Goal: Information Seeking & Learning: Learn about a topic

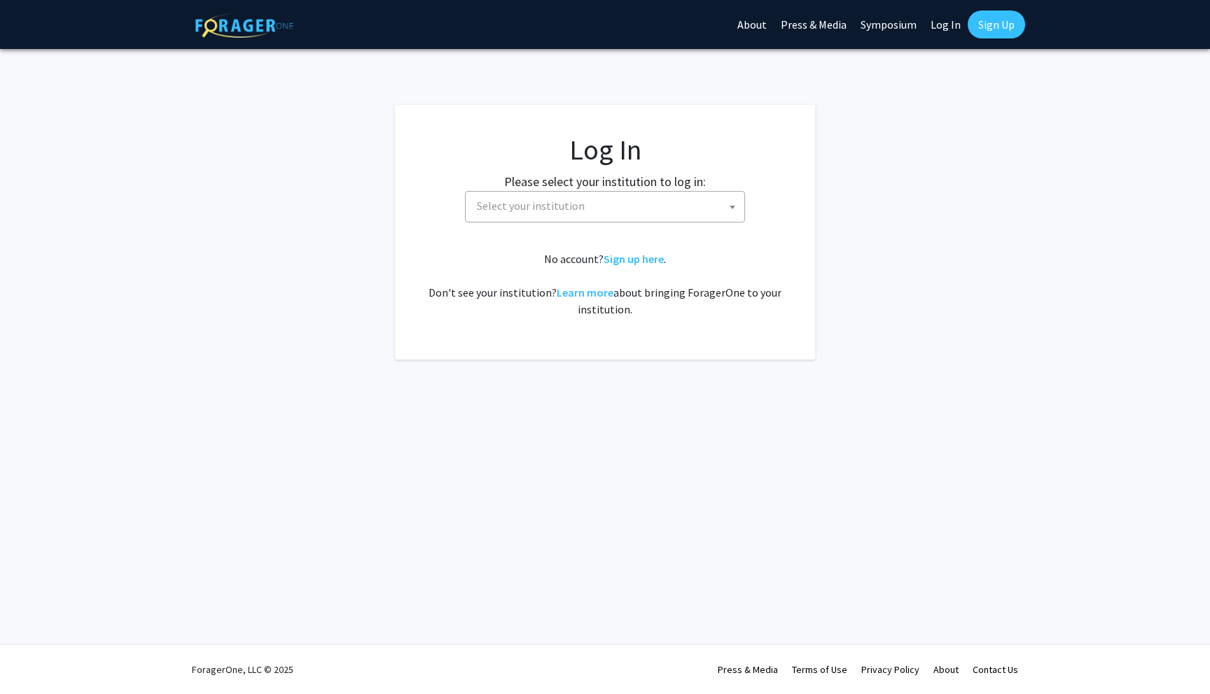
select select
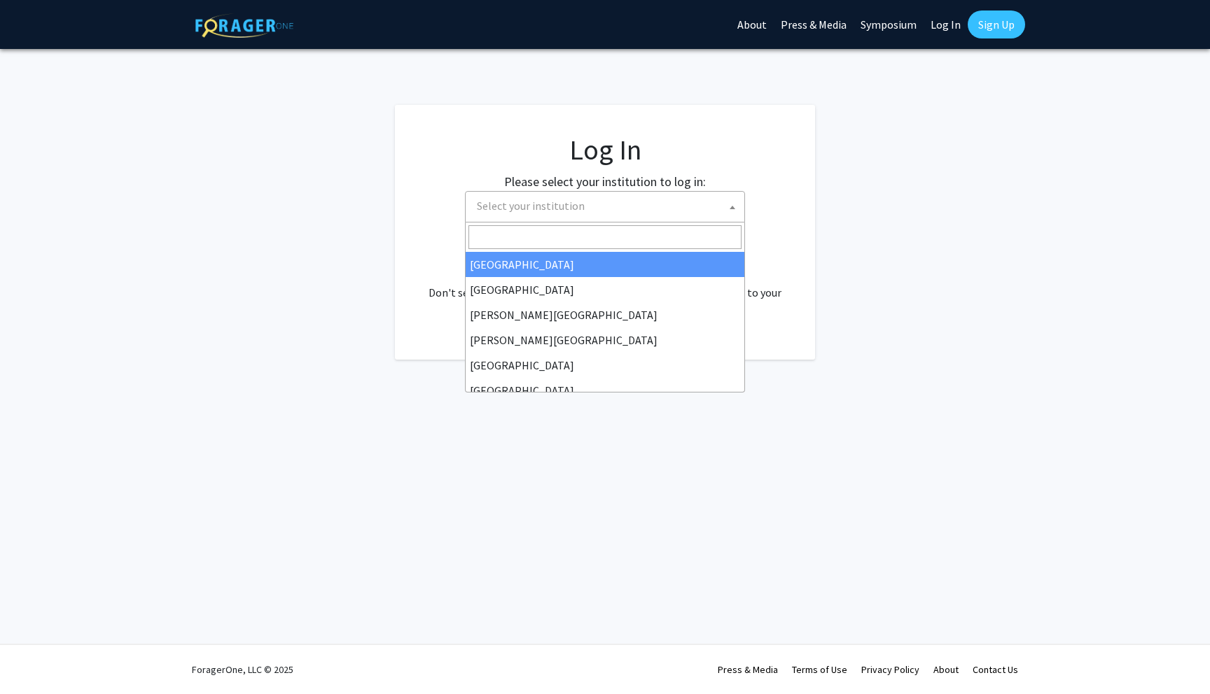
click at [716, 198] on span "Select your institution" at bounding box center [607, 206] width 273 height 29
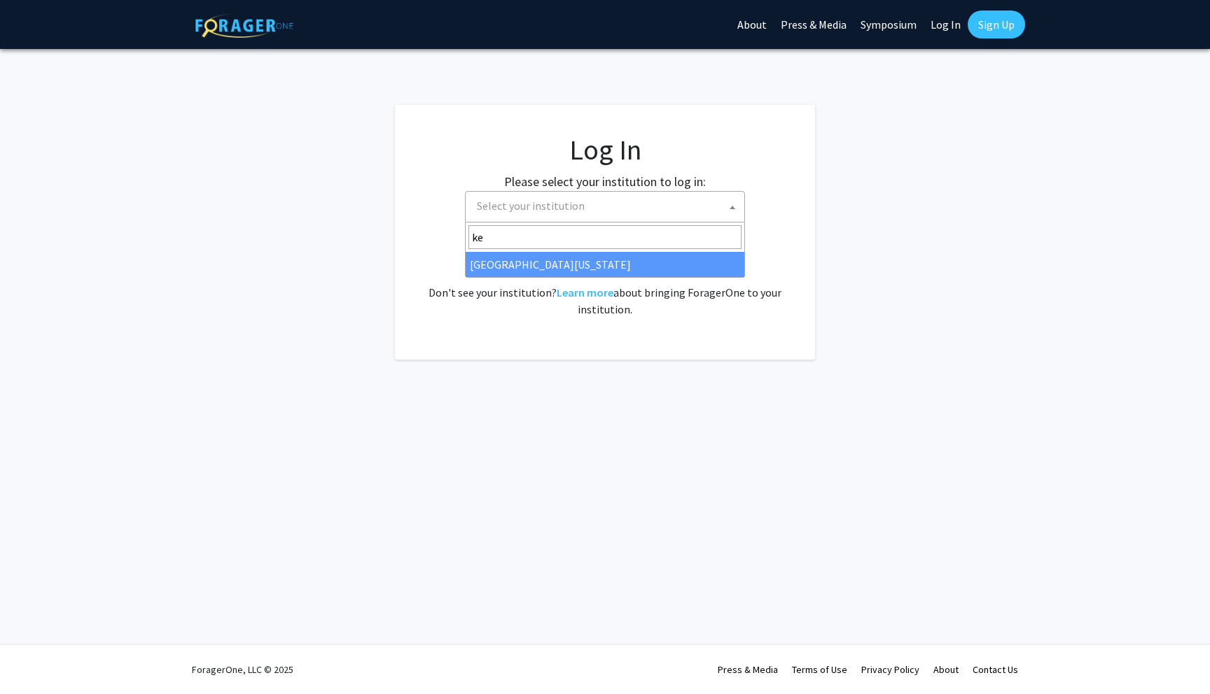
click at [627, 246] on input "ke" at bounding box center [604, 237] width 273 height 24
type input "ke"
select select "13"
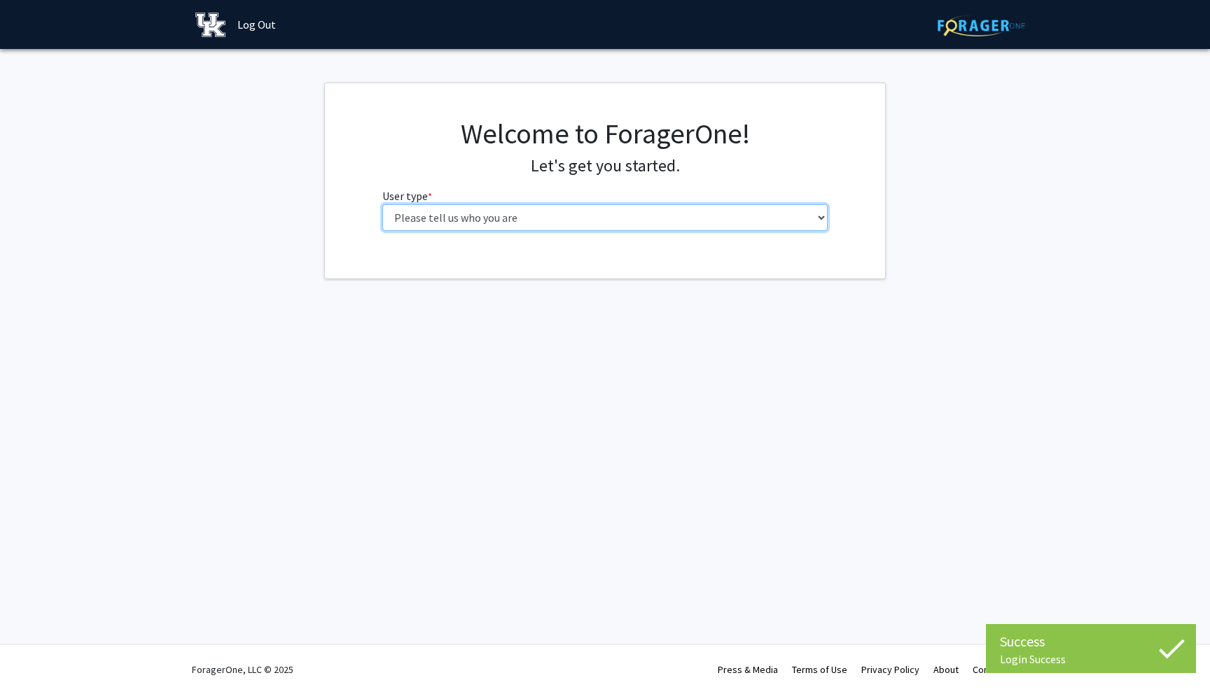
click at [806, 228] on select "Please tell us who you are Undergraduate Student Master's Student Doctoral Cand…" at bounding box center [605, 217] width 446 height 27
select select "1: undergrad"
click at [382, 204] on select "Please tell us who you are Undergraduate Student Master's Student Doctoral Cand…" at bounding box center [605, 217] width 446 height 27
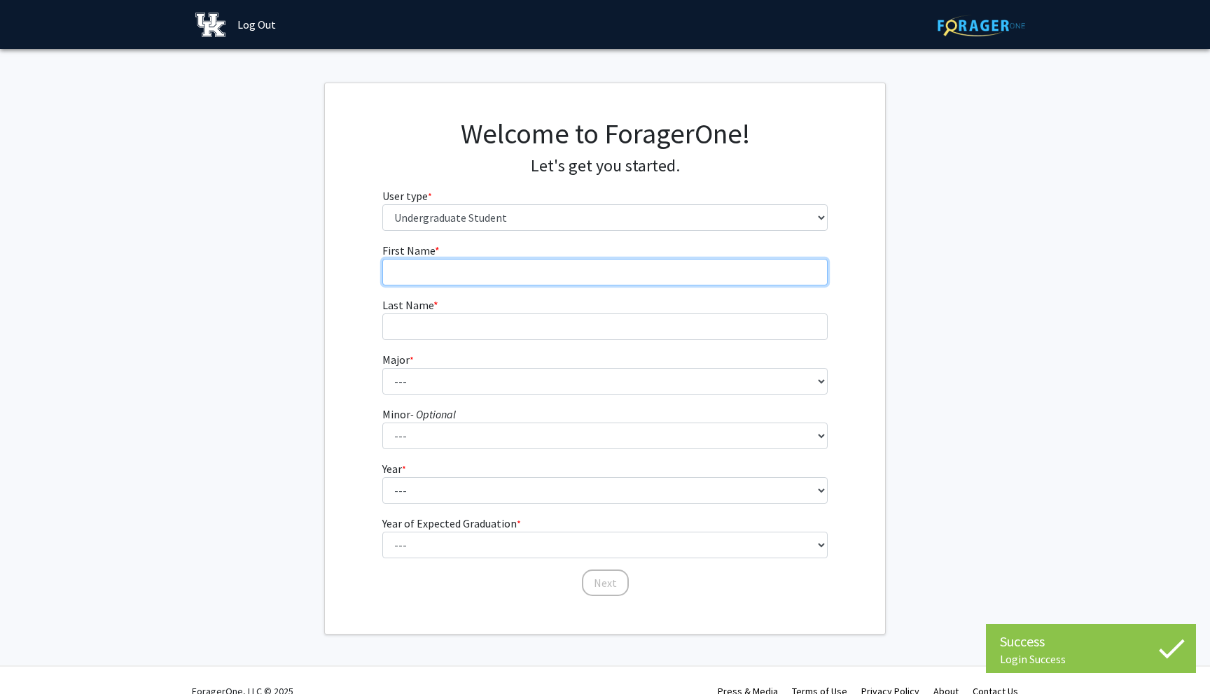
click at [687, 270] on input "First Name * required" at bounding box center [605, 272] width 446 height 27
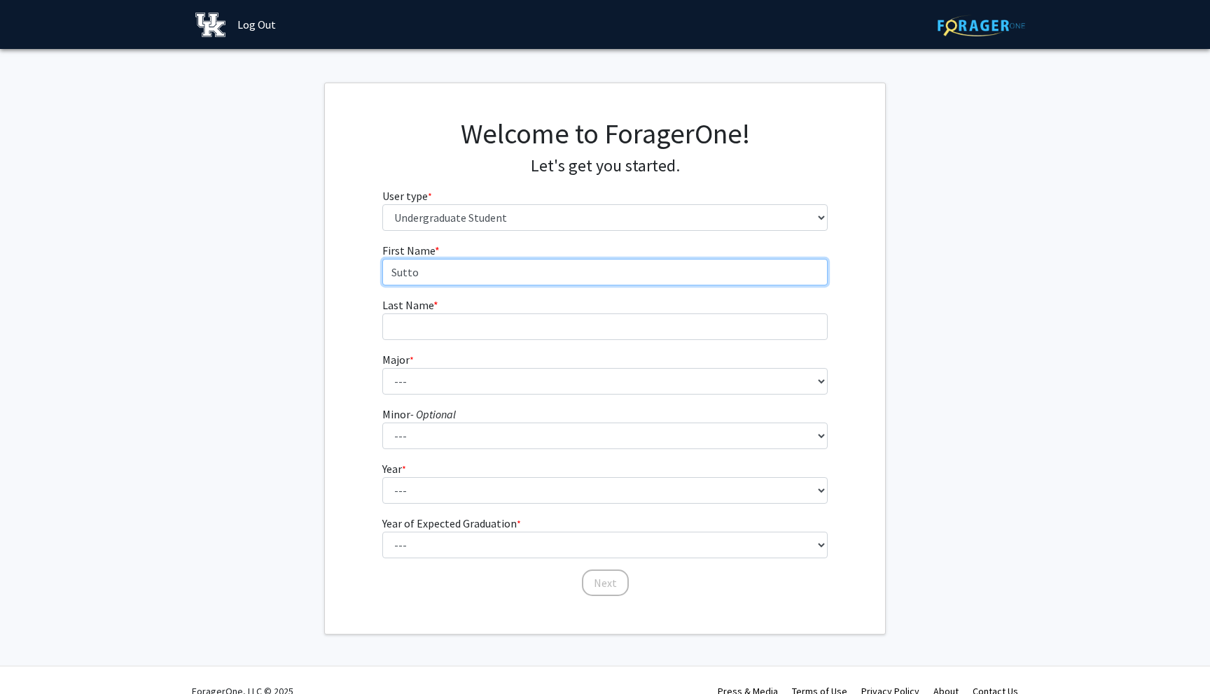
type input "[PERSON_NAME]"
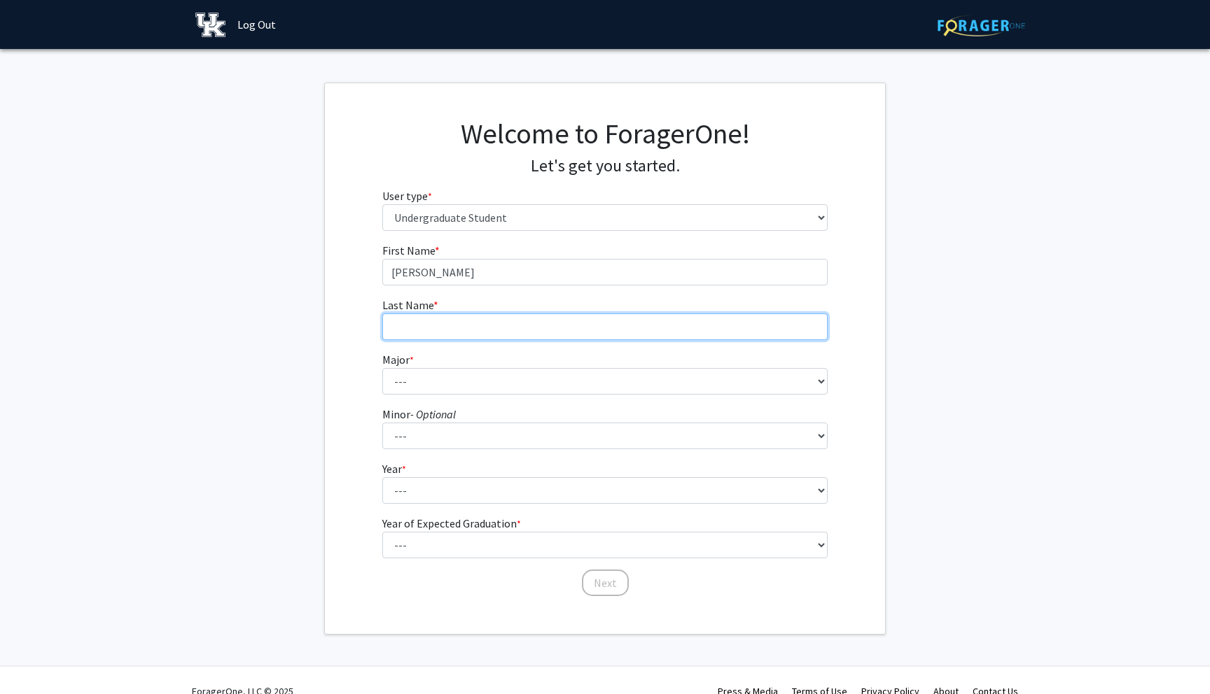
click at [504, 328] on input "Last Name * required" at bounding box center [605, 327] width 446 height 27
type input "[PERSON_NAME]"
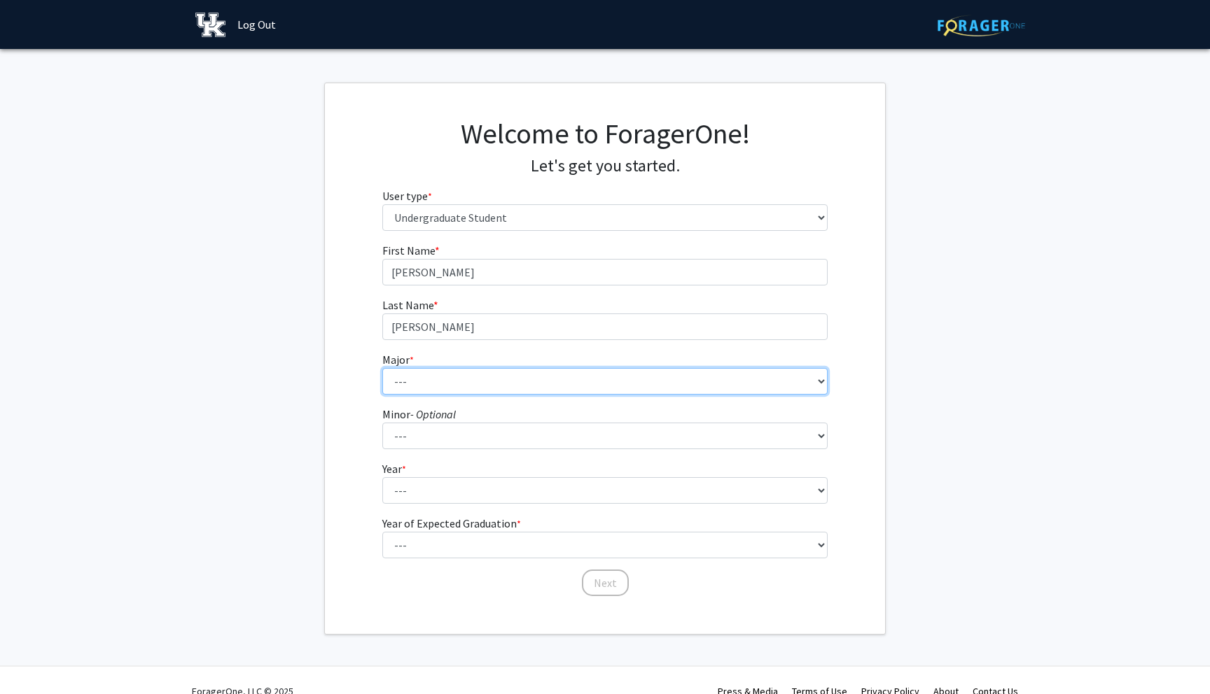
click at [476, 373] on select "--- Accounting Aerospace Engineering African American & Africana Studies Agricu…" at bounding box center [605, 381] width 446 height 27
select select "38: 875"
click at [382, 368] on select "--- Accounting Aerospace Engineering African American & Africana Studies Agricu…" at bounding box center [605, 381] width 446 height 27
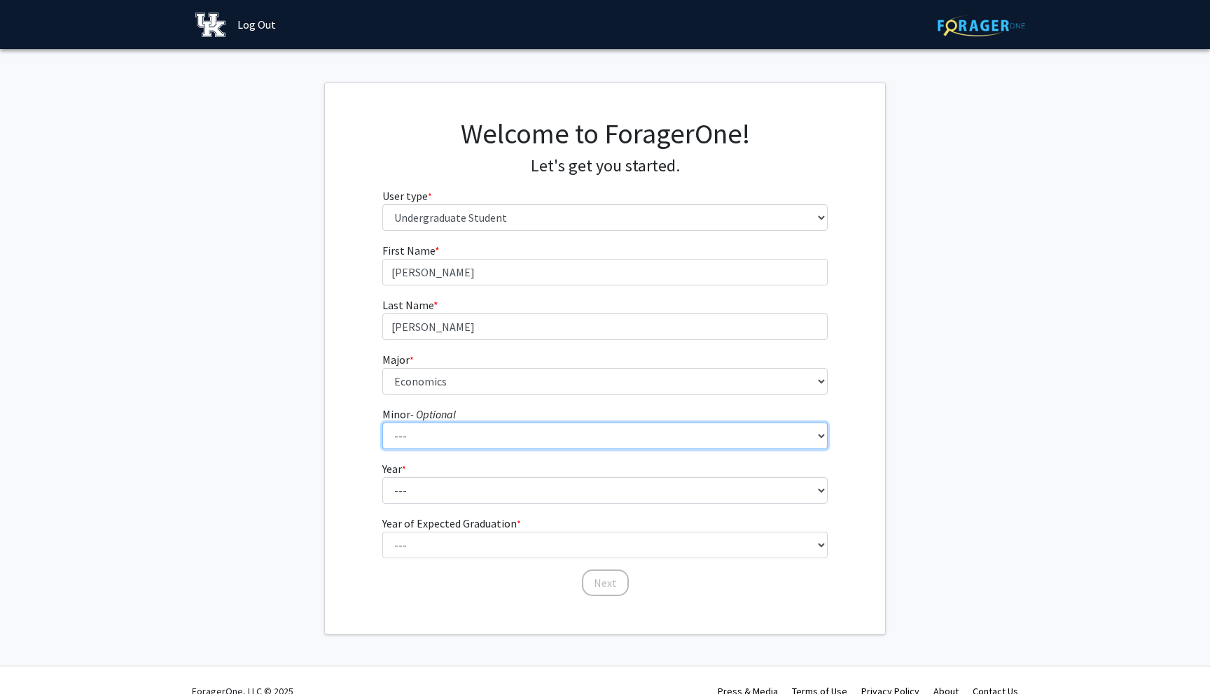
click at [586, 445] on select "--- African American & Africana Studies Agricultural Economics American Studies…" at bounding box center [605, 436] width 446 height 27
click at [382, 423] on select "--- African American & Africana Studies Agricultural Economics American Studies…" at bounding box center [605, 436] width 446 height 27
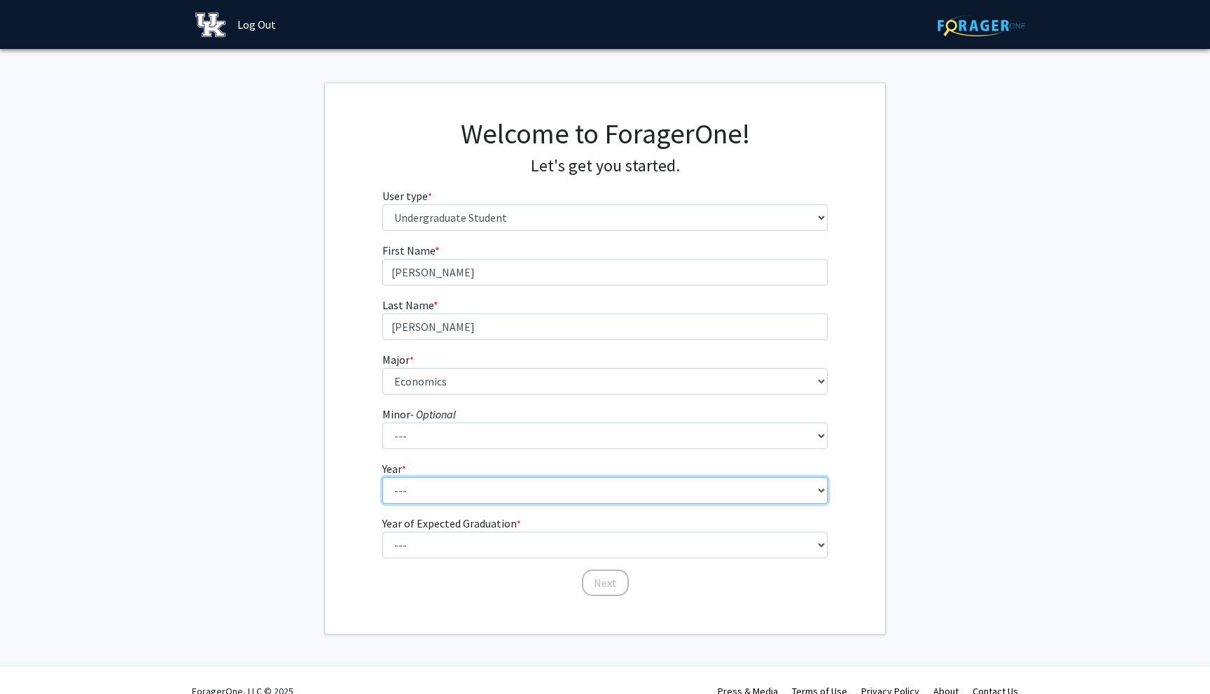
click at [592, 491] on select "--- First-year Sophomore Junior Senior Postbaccalaureate Certificate" at bounding box center [605, 490] width 446 height 27
select select "2: sophomore"
click at [382, 477] on select "--- First-year Sophomore Junior Senior Postbaccalaureate Certificate" at bounding box center [605, 490] width 446 height 27
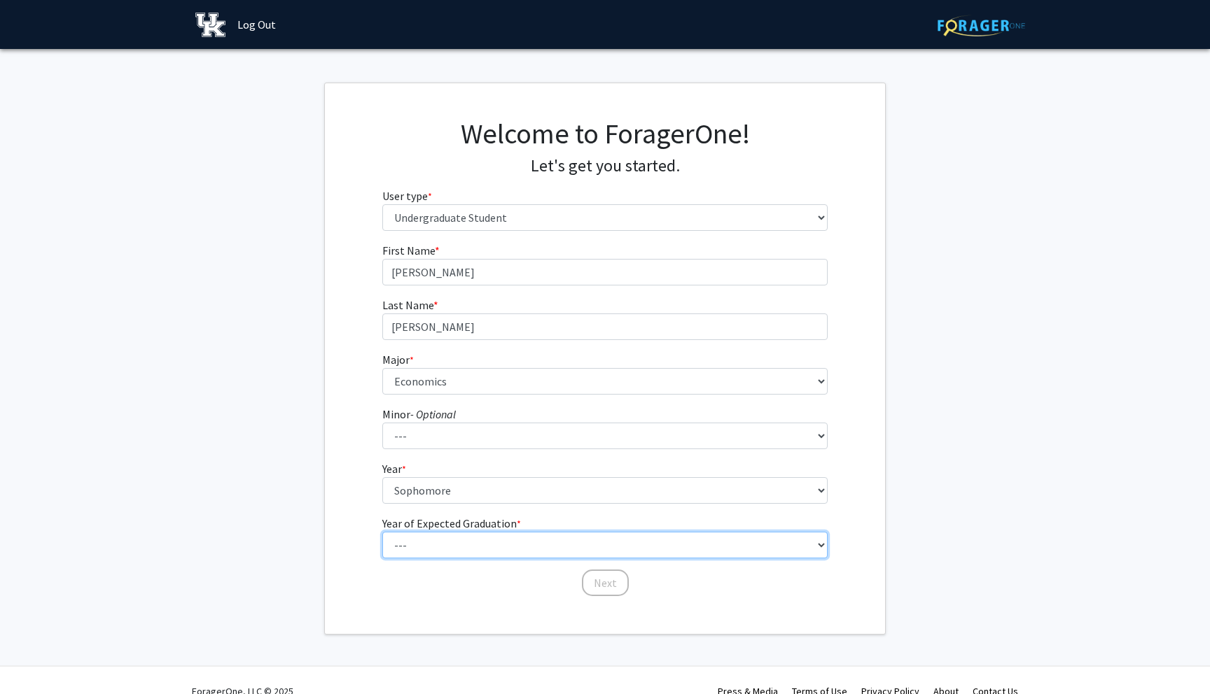
click at [580, 552] on select "--- 2025 2026 2027 2028 2029 2030 2031 2032 2033 2034" at bounding box center [605, 545] width 446 height 27
select select "4: 2028"
click at [382, 532] on select "--- 2025 2026 2027 2028 2029 2030 2031 2032 2033 2034" at bounding box center [605, 545] width 446 height 27
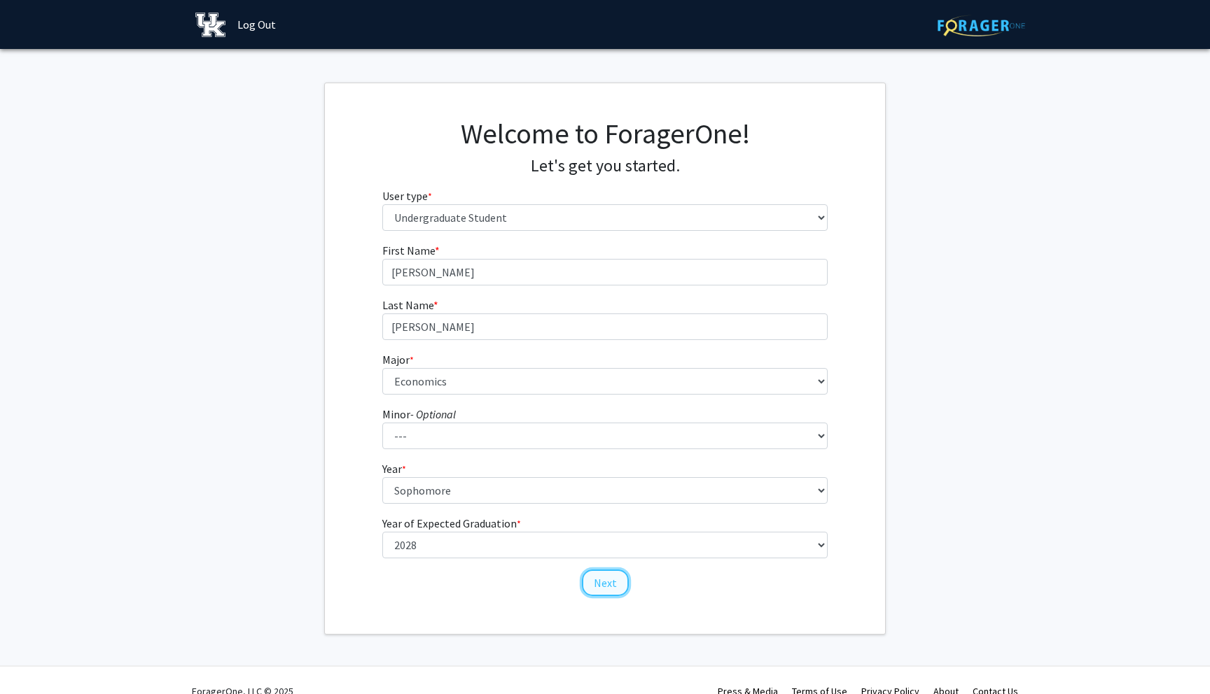
click at [599, 588] on button "Next" at bounding box center [605, 583] width 47 height 27
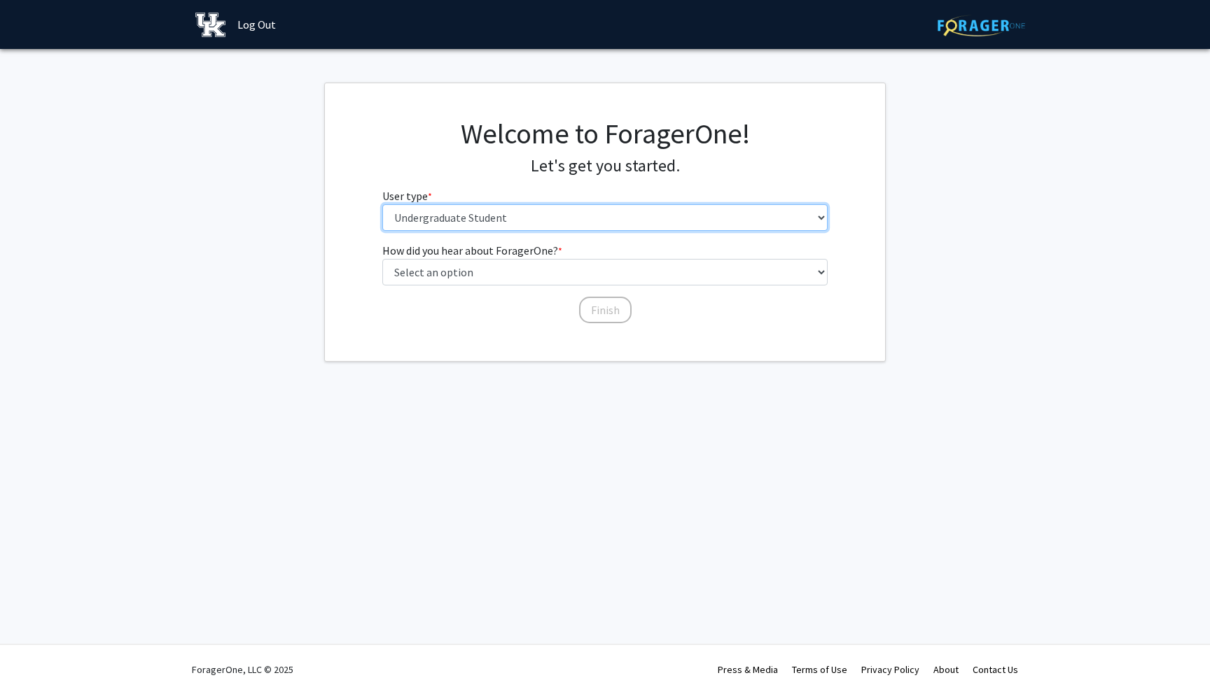
click at [540, 229] on select "Please tell us who you are Undergraduate Student Master's Student Doctoral Cand…" at bounding box center [605, 217] width 446 height 27
click at [382, 204] on select "Please tell us who you are Undergraduate Student Master's Student Doctoral Cand…" at bounding box center [605, 217] width 446 height 27
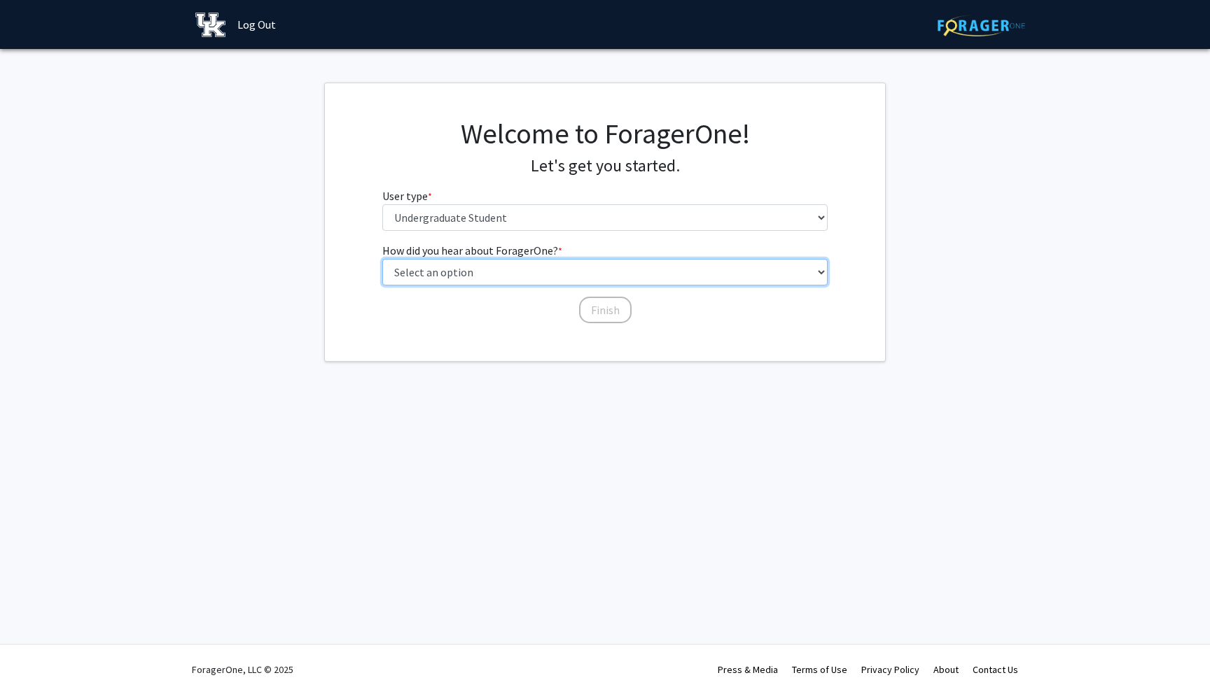
click at [546, 271] on select "Select an option Peer/student recommendation Faculty/staff recommendation Unive…" at bounding box center [605, 272] width 446 height 27
select select "2: faculty_recommendation"
click at [382, 259] on select "Select an option Peer/student recommendation Faculty/staff recommendation Unive…" at bounding box center [605, 272] width 446 height 27
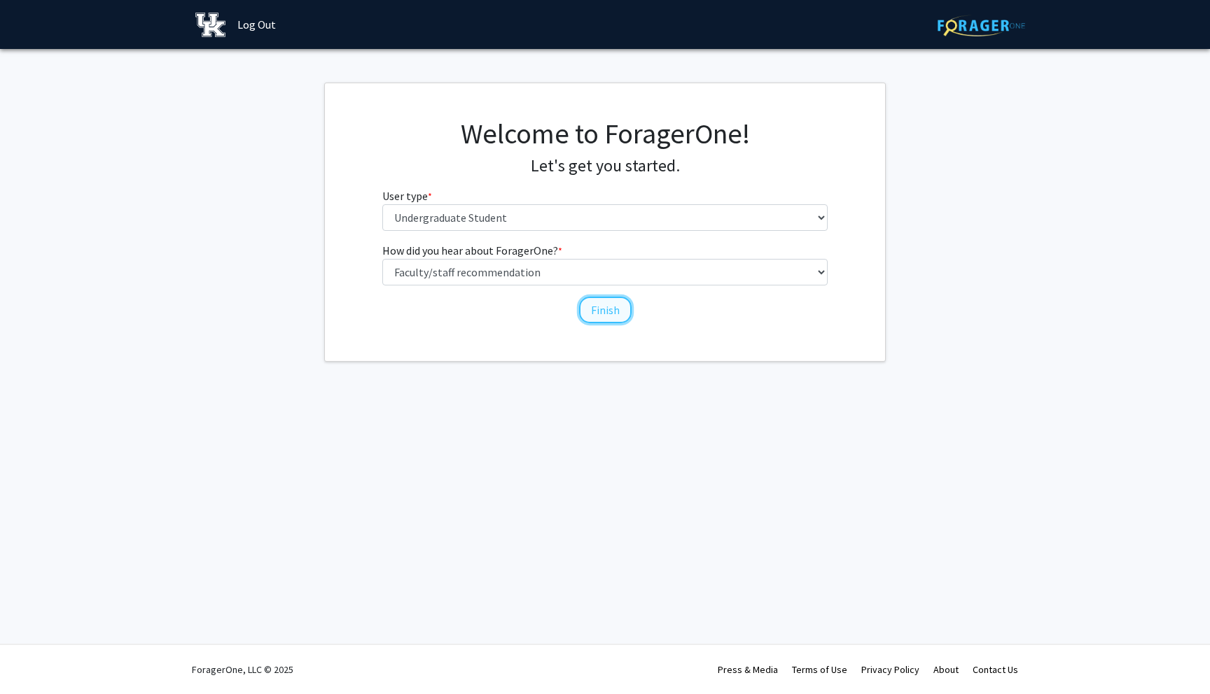
click at [614, 315] on button "Finish" at bounding box center [605, 310] width 53 height 27
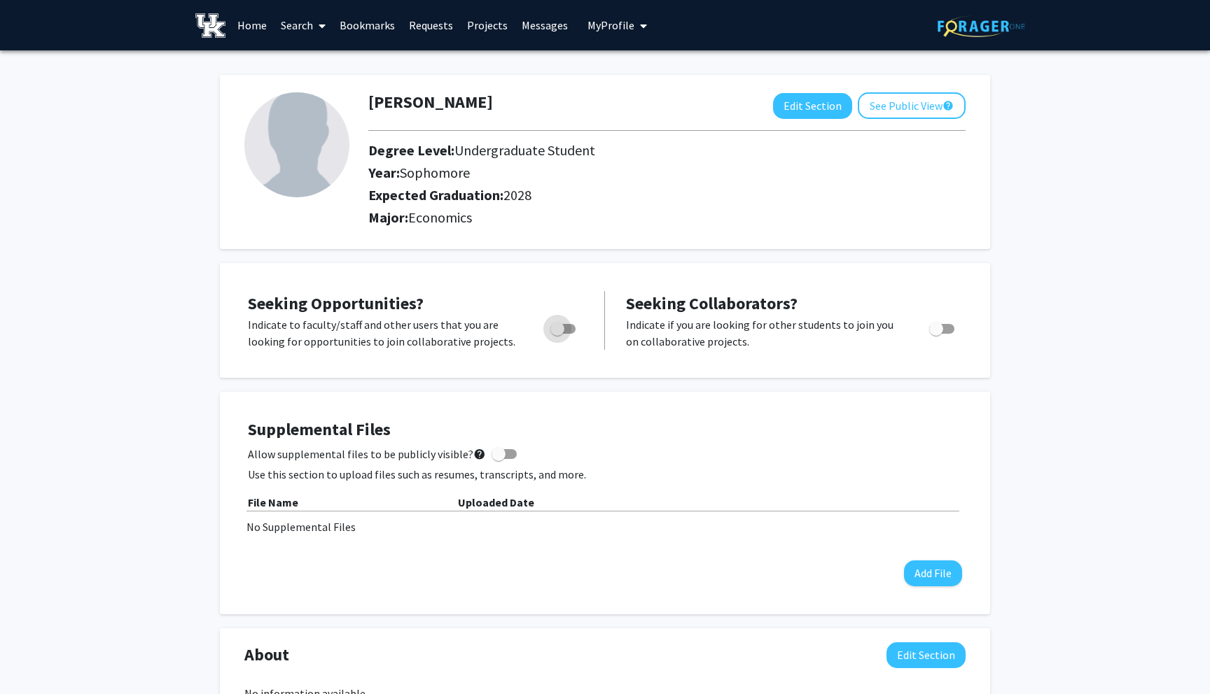
click at [562, 323] on span "Toggle" at bounding box center [557, 329] width 14 height 14
click at [557, 334] on input "Are you actively seeking opportunities?" at bounding box center [557, 334] width 1 height 1
checkbox input "true"
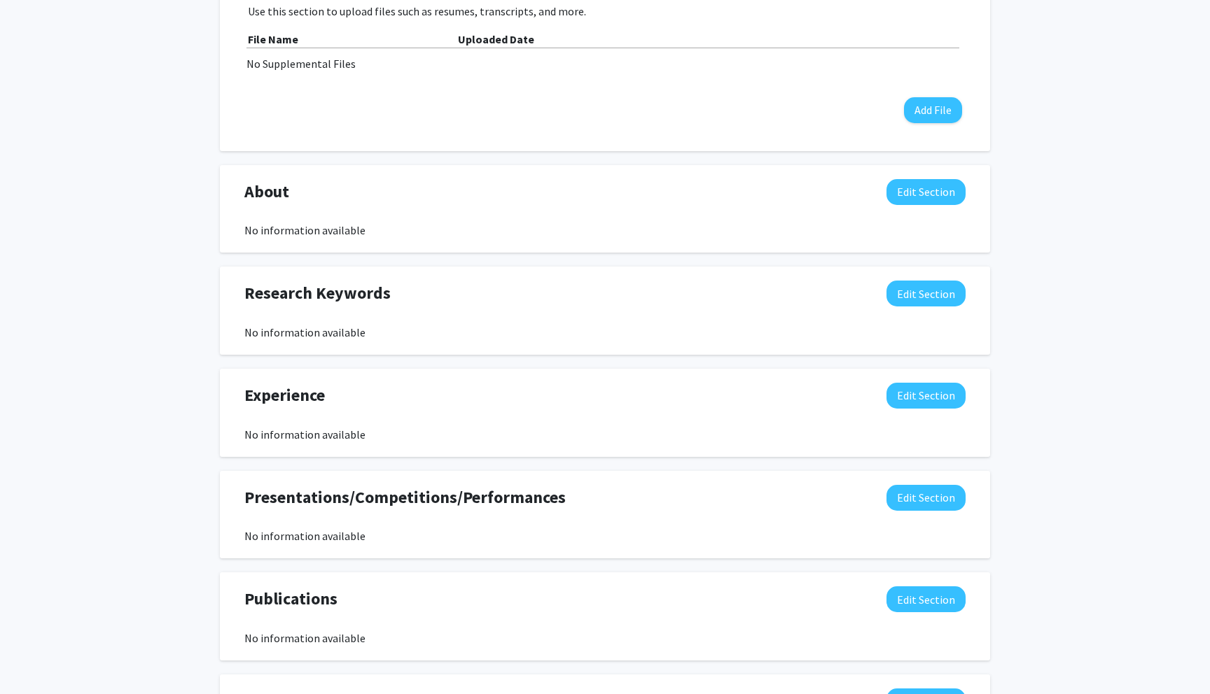
scroll to position [479, 0]
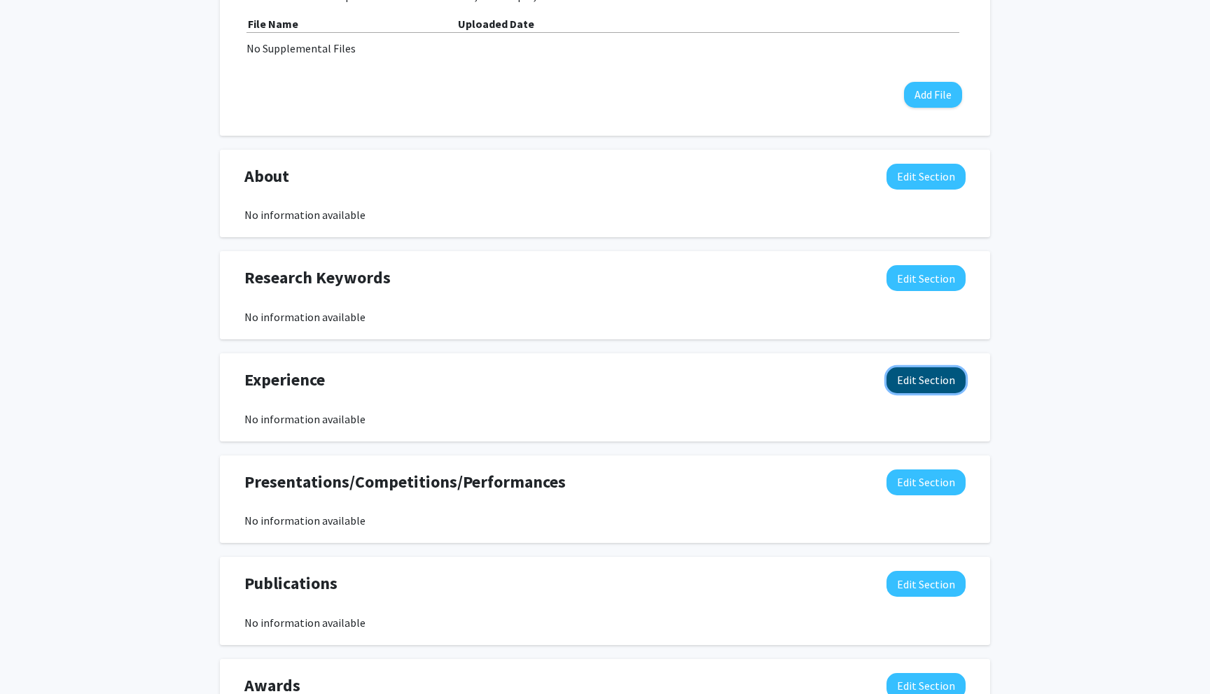
click at [910, 378] on button "Edit Section" at bounding box center [925, 381] width 79 height 26
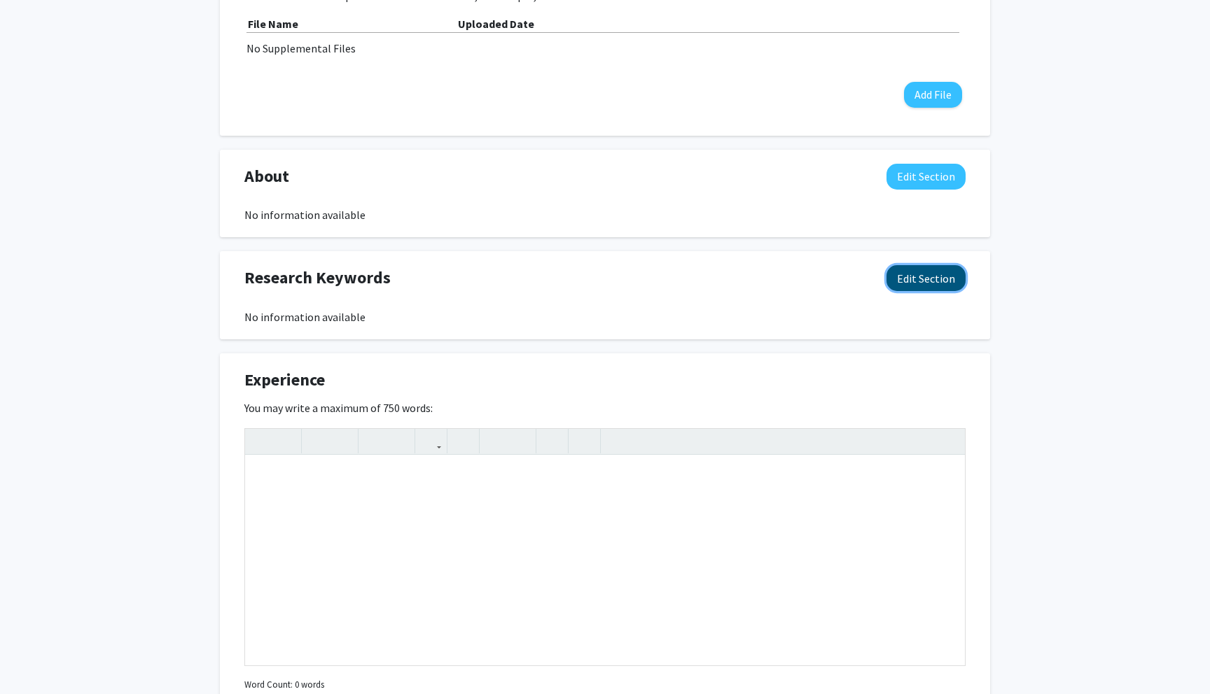
click at [940, 281] on button "Edit Section" at bounding box center [925, 278] width 79 height 26
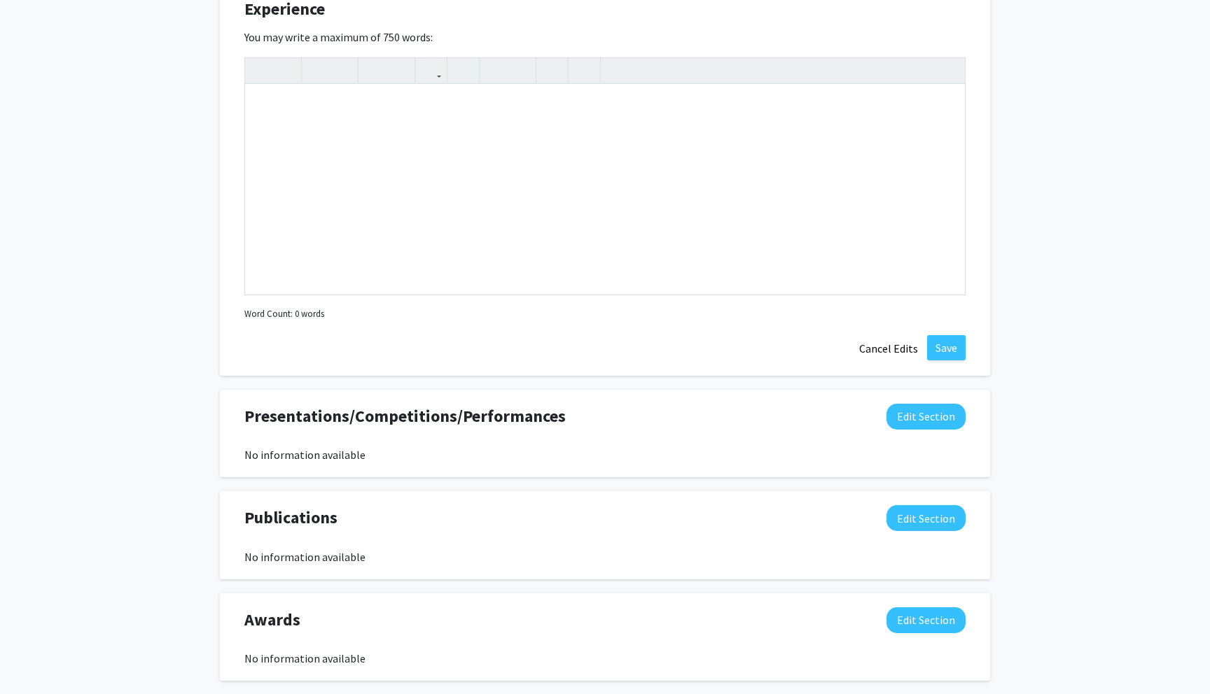
scroll to position [1156, 0]
click at [881, 342] on button "Cancel Edits" at bounding box center [888, 348] width 77 height 27
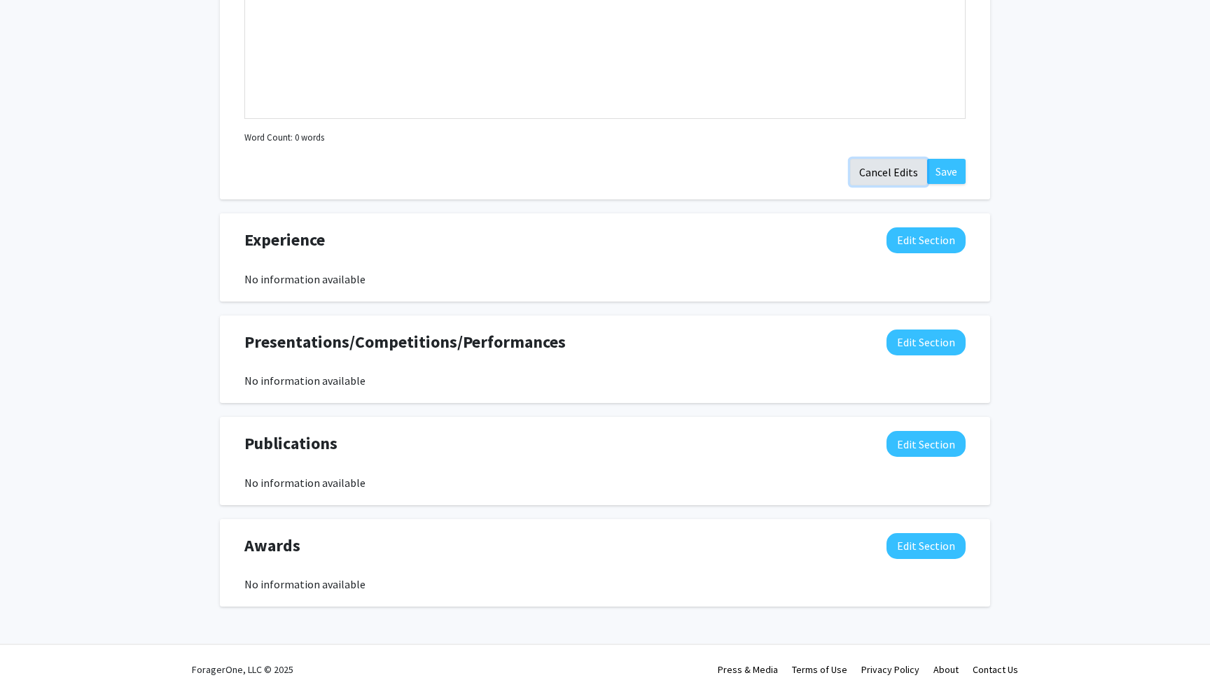
click at [888, 162] on button "Cancel Edits" at bounding box center [888, 172] width 77 height 27
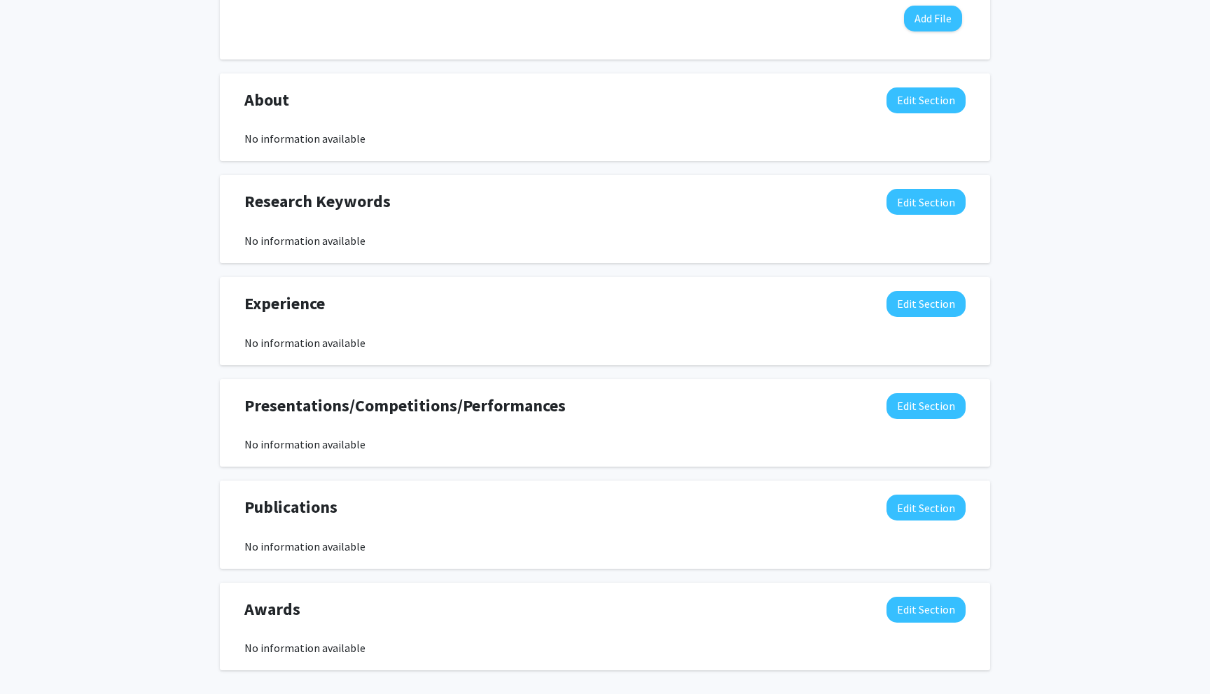
scroll to position [0, 0]
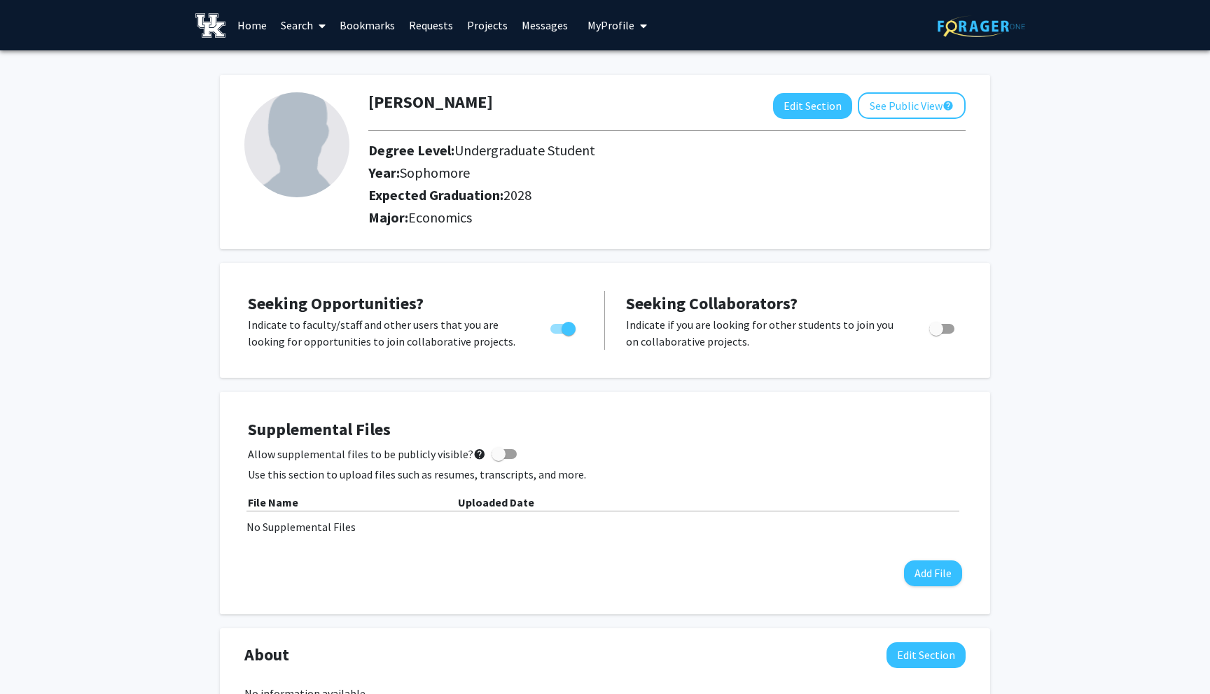
click at [305, 32] on link "Search" at bounding box center [303, 25] width 59 height 49
click at [319, 61] on span "Faculty/Staff" at bounding box center [325, 64] width 103 height 28
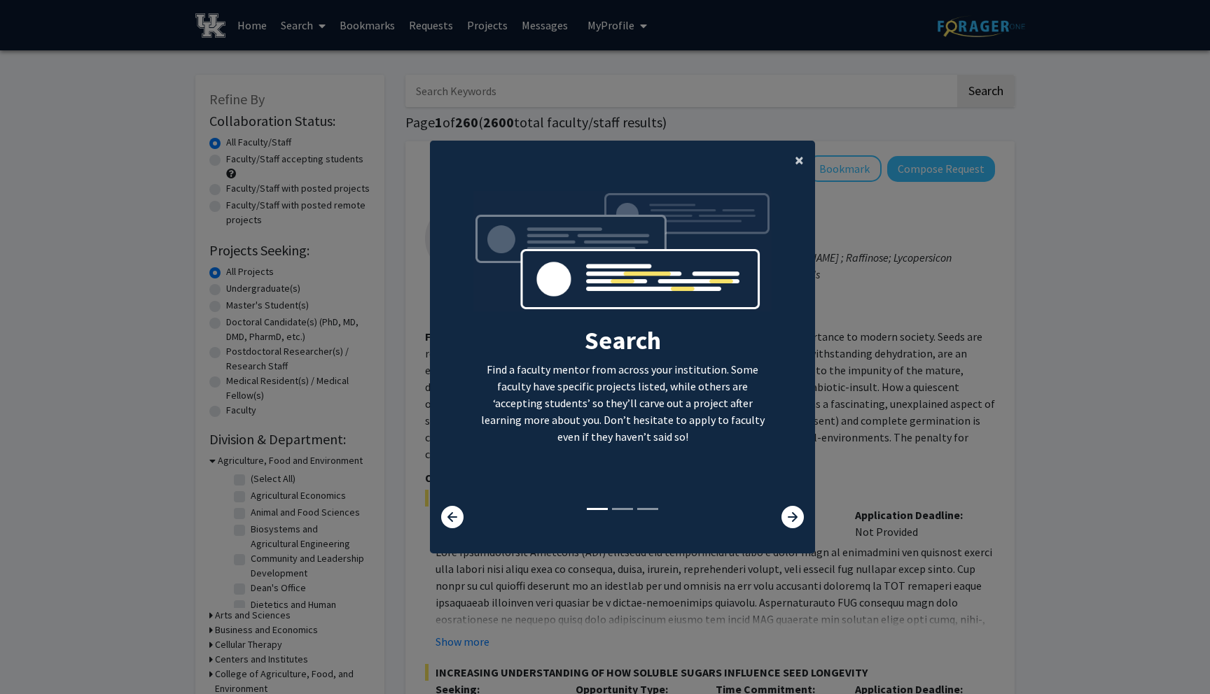
click at [790, 155] on button "×" at bounding box center [799, 160] width 32 height 39
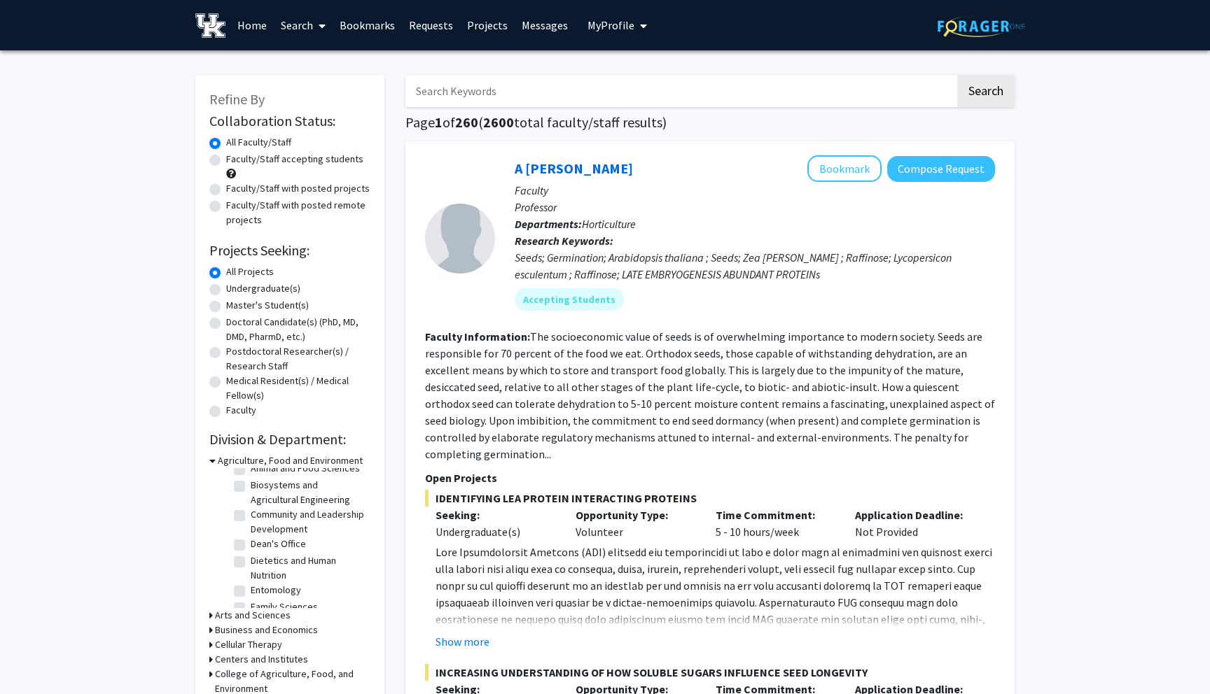
scroll to position [89, 0]
click at [292, 631] on h3 "Business and Economics" at bounding box center [266, 630] width 103 height 15
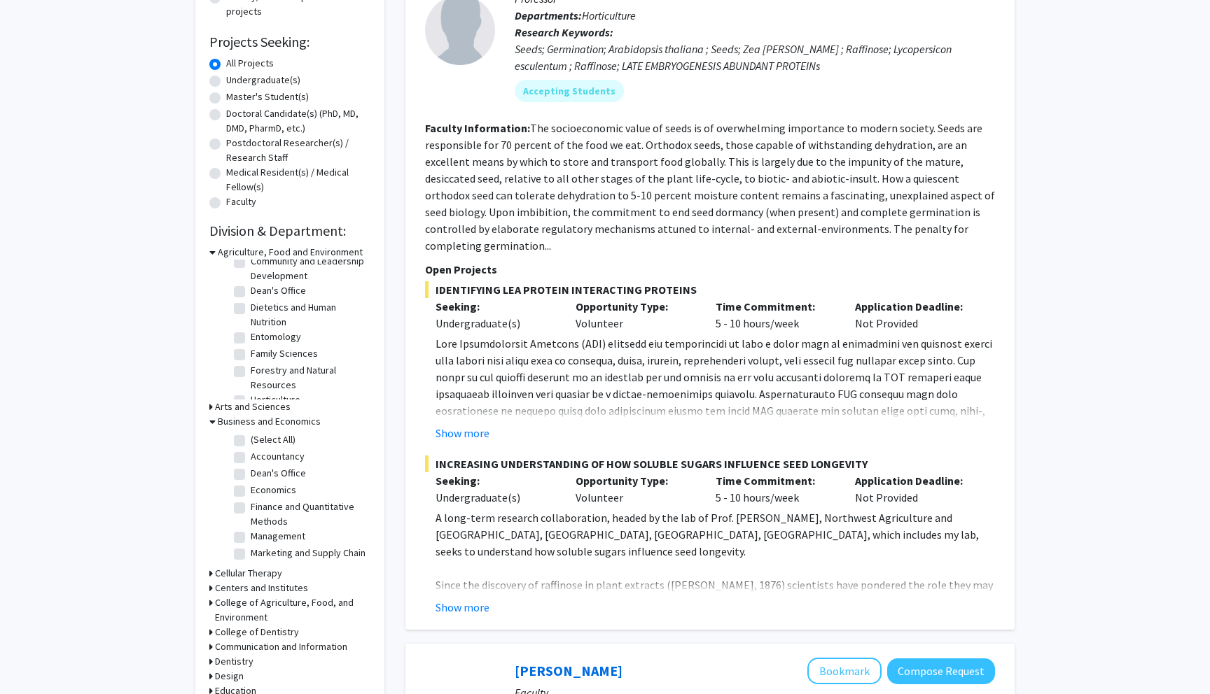
scroll to position [211, 0]
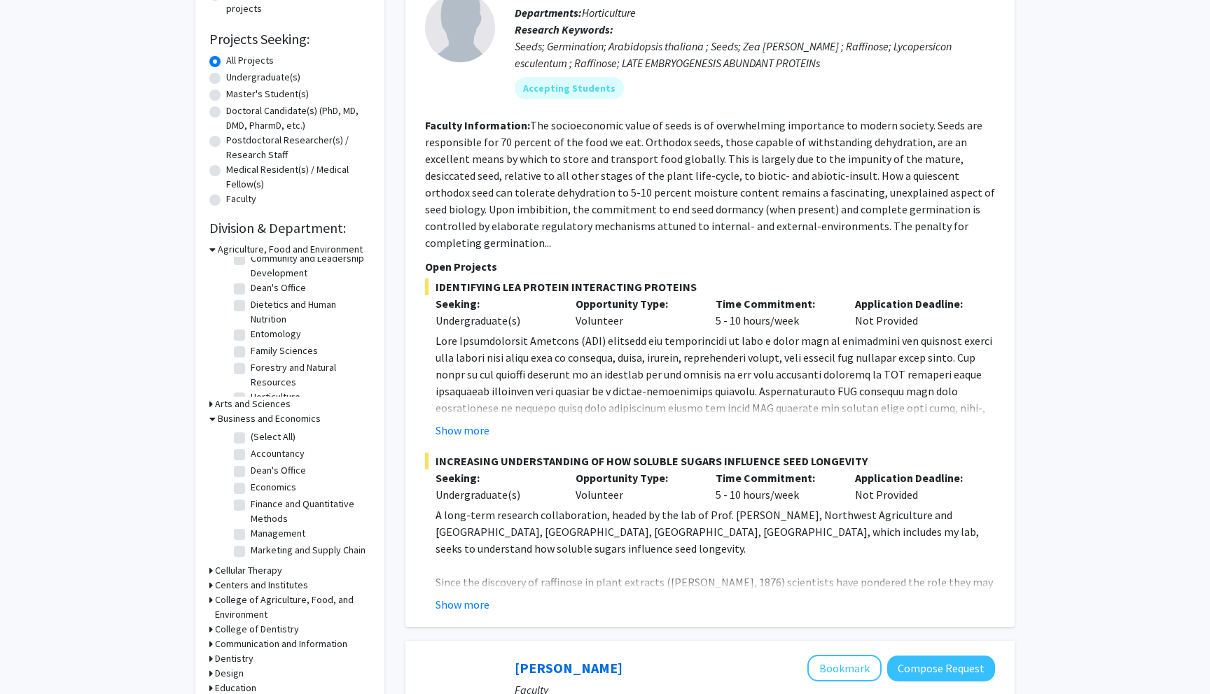
click at [310, 484] on fieldset "Economics Economics" at bounding box center [309, 487] width 116 height 15
click at [279, 484] on label "Economics" at bounding box center [274, 487] width 46 height 15
click at [260, 484] on input "Economics" at bounding box center [255, 484] width 9 height 9
checkbox input "true"
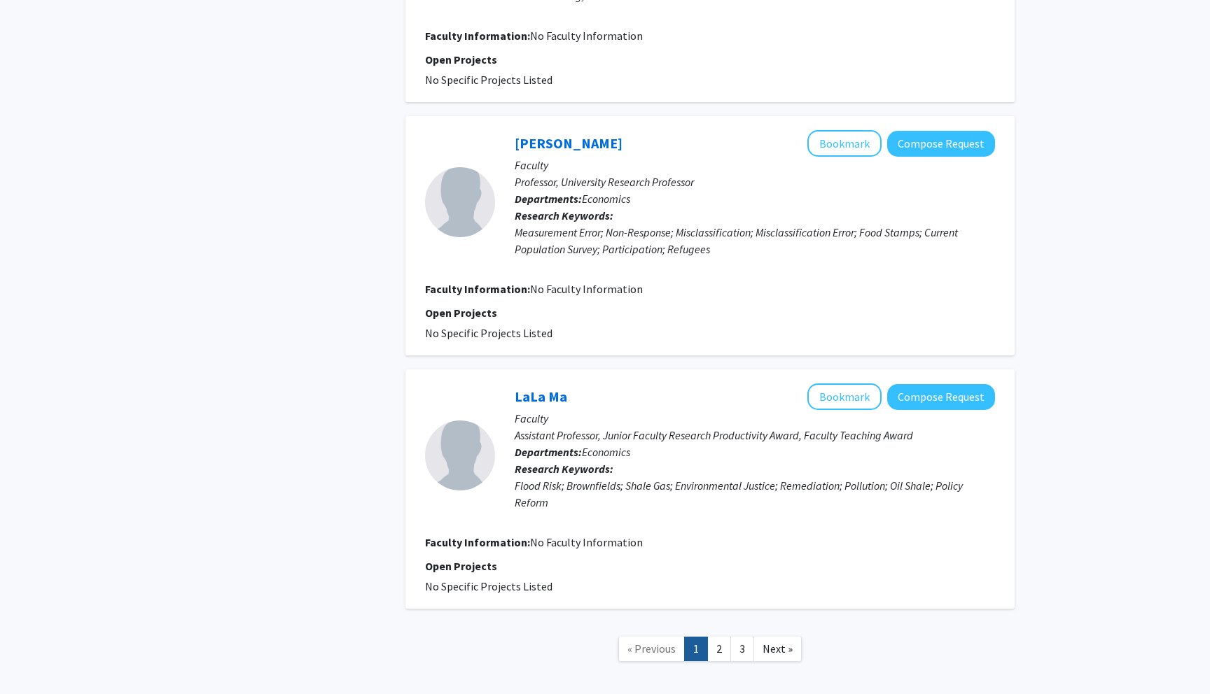
scroll to position [2279, 0]
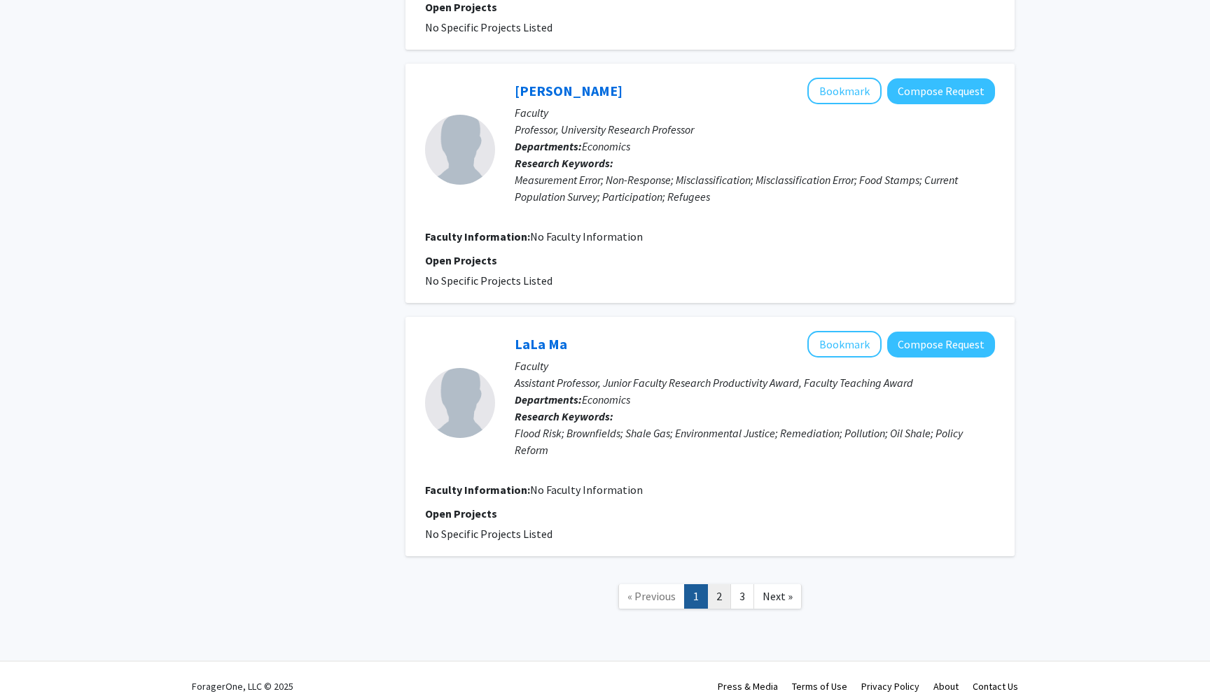
click at [718, 585] on link "2" at bounding box center [719, 597] width 24 height 25
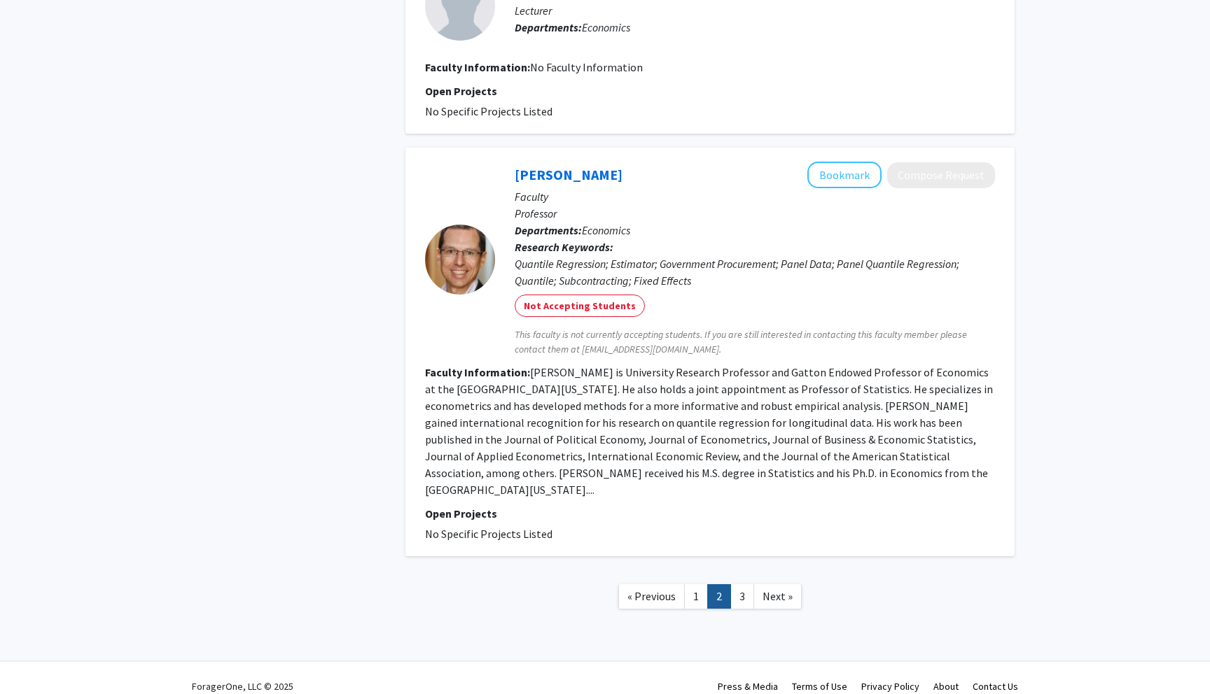
scroll to position [2167, 0]
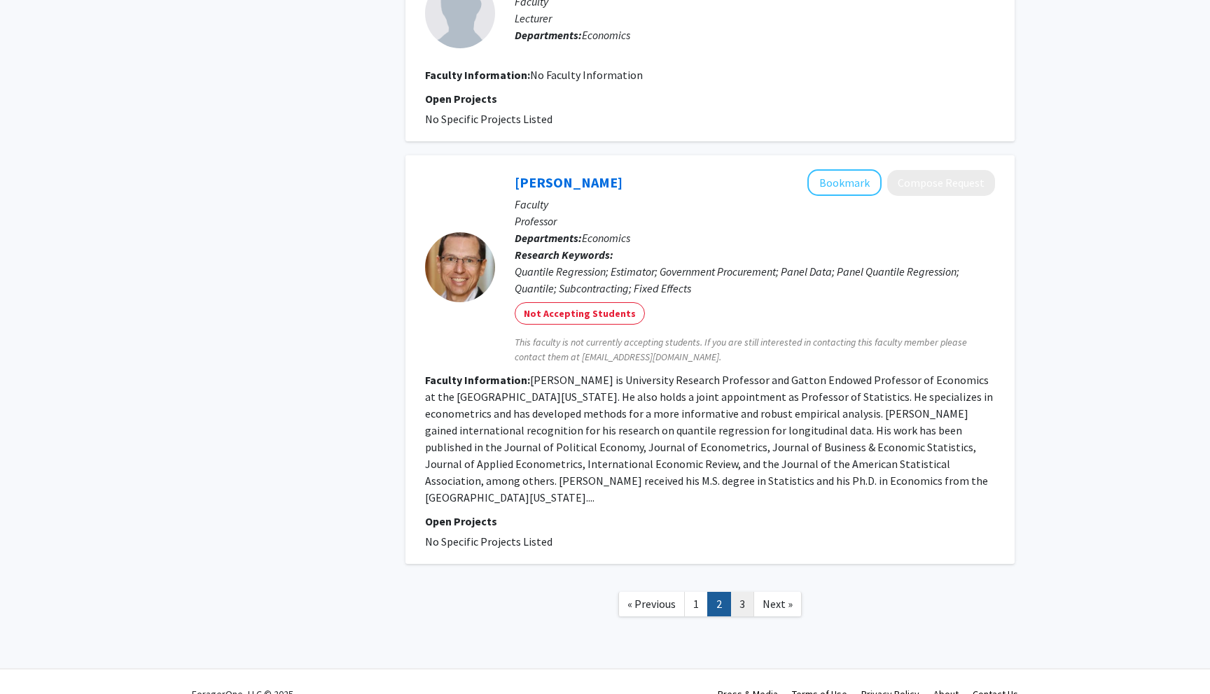
click at [748, 592] on link "3" at bounding box center [742, 604] width 24 height 25
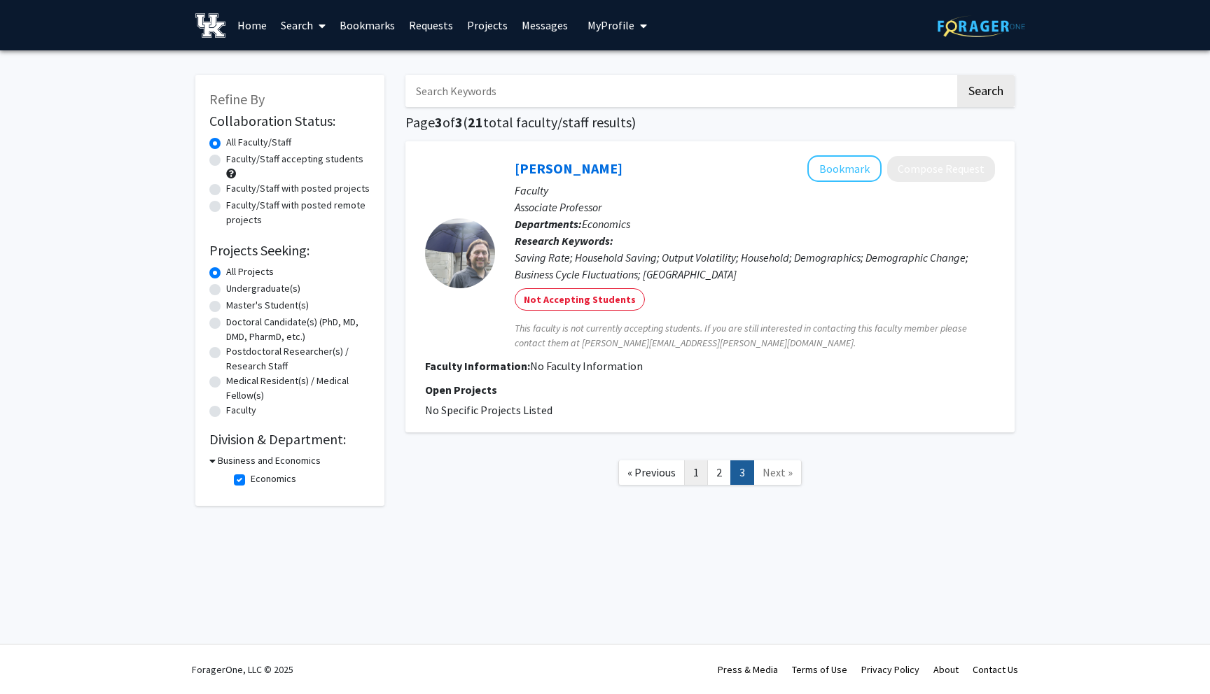
click at [691, 477] on link "1" at bounding box center [696, 473] width 24 height 25
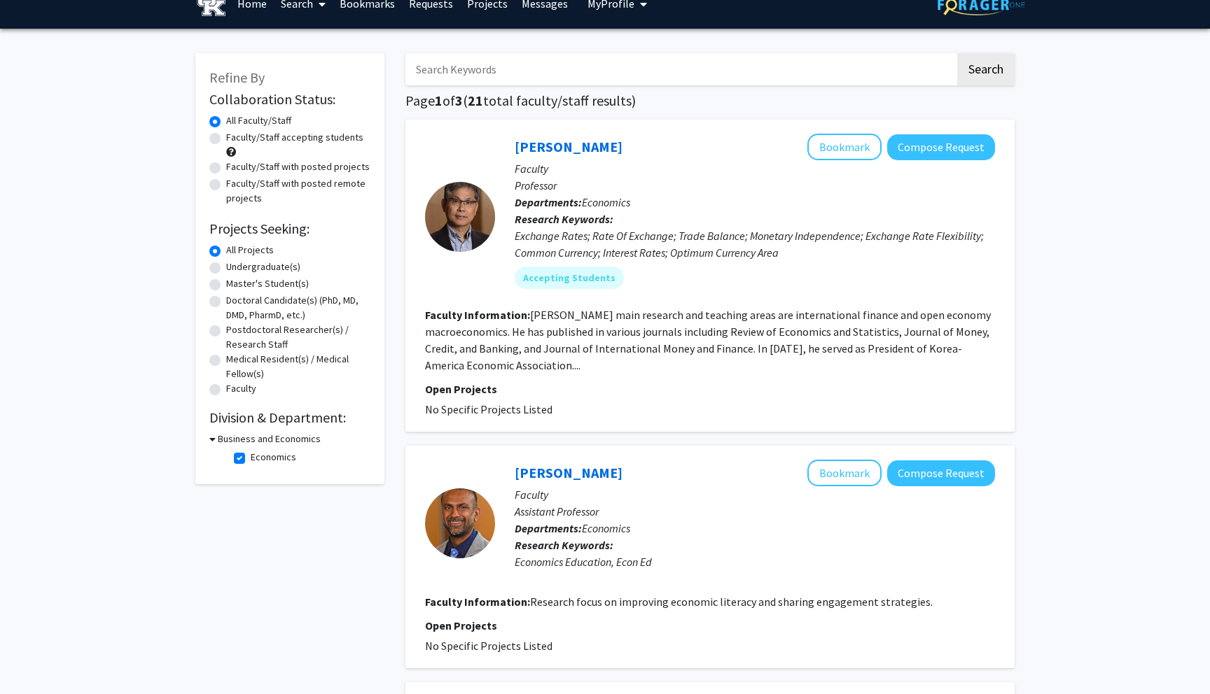
scroll to position [34, 0]
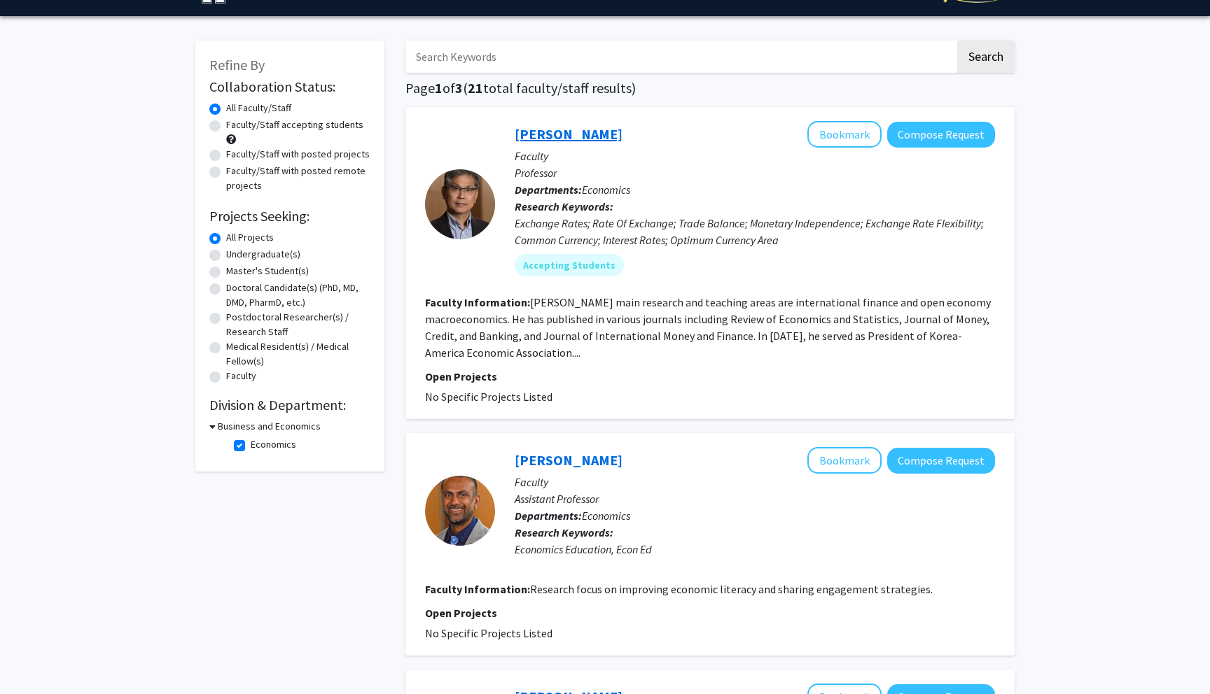
click at [578, 135] on link "[PERSON_NAME]" at bounding box center [569, 134] width 108 height 18
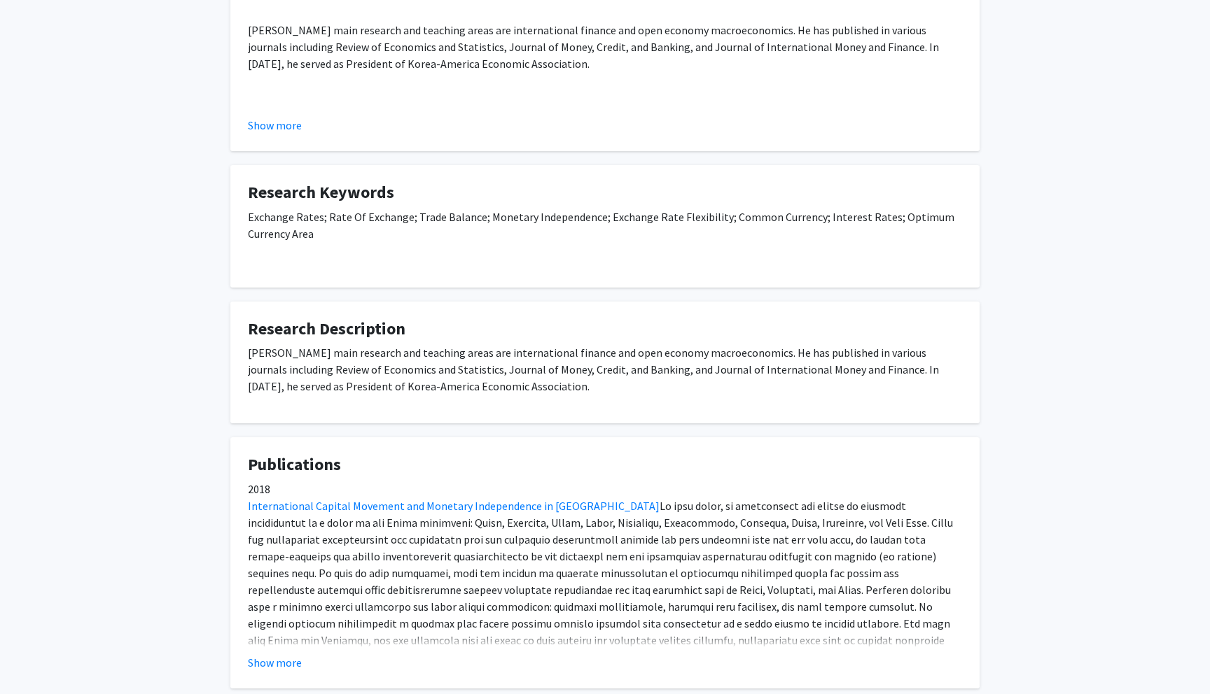
scroll to position [313, 0]
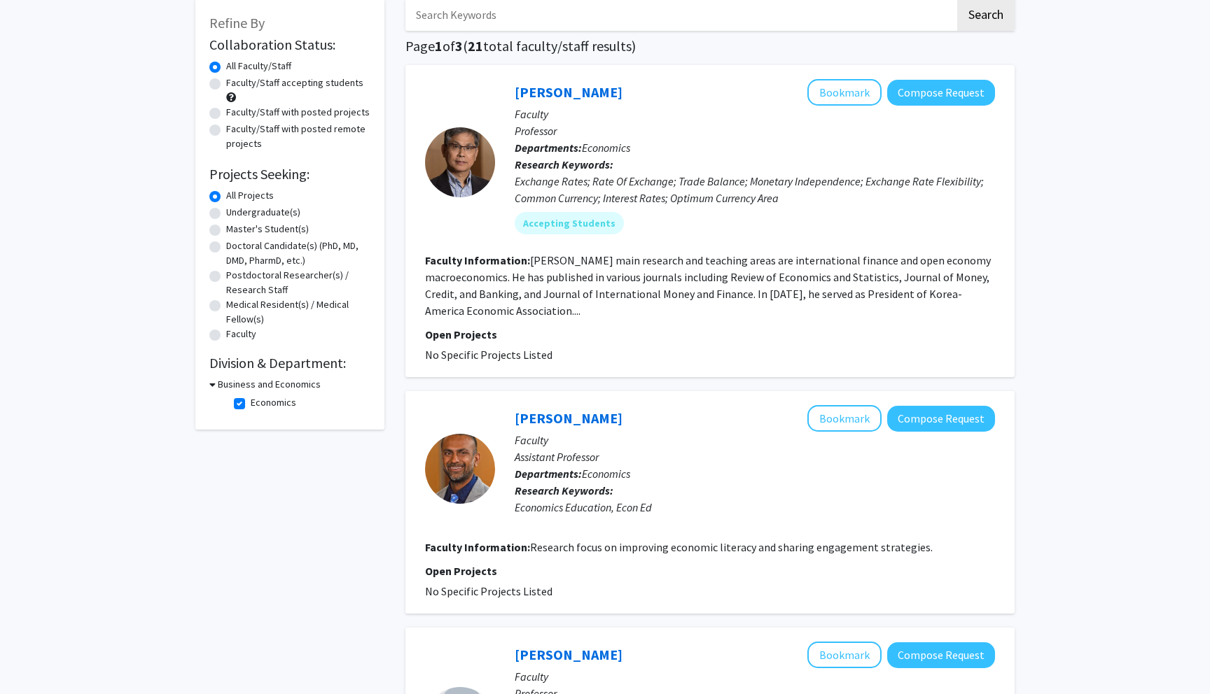
scroll to position [81, 0]
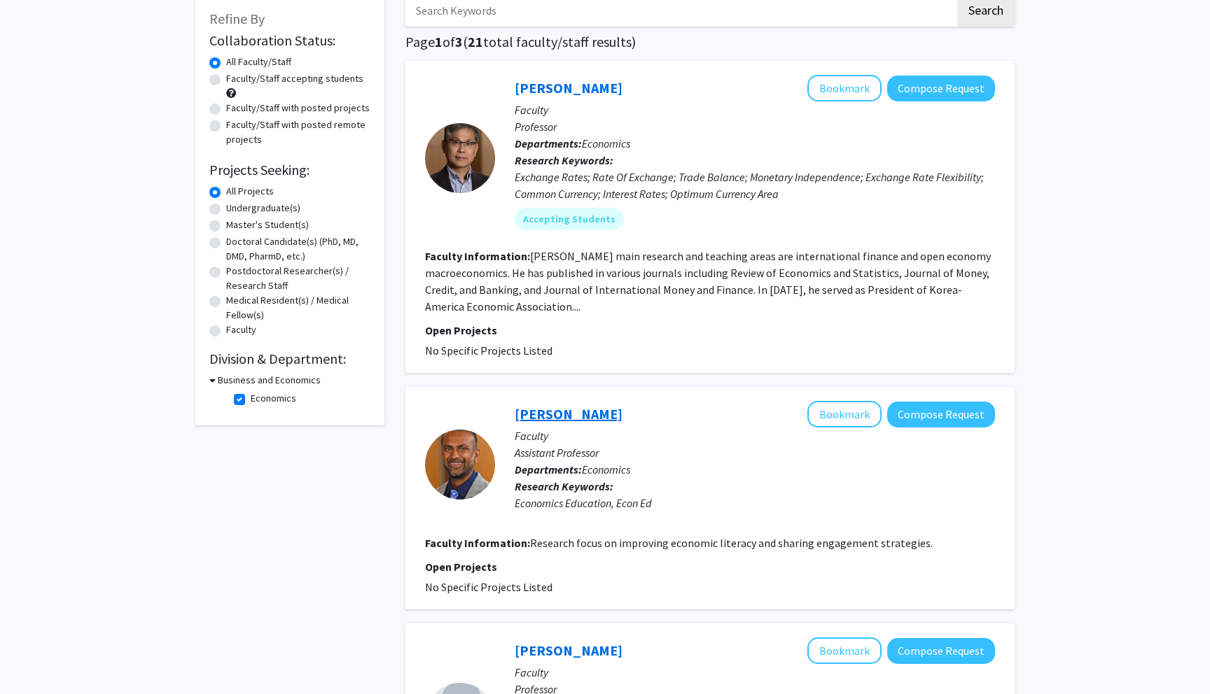
click at [547, 414] on link "[PERSON_NAME]" at bounding box center [569, 414] width 108 height 18
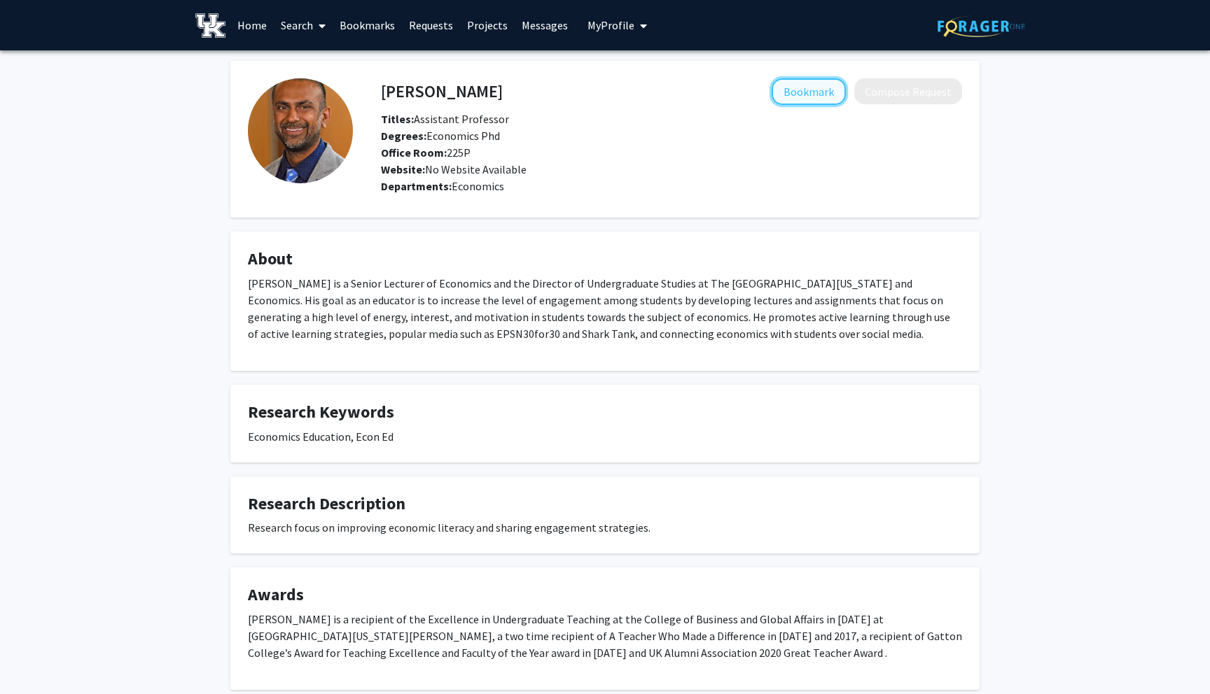
click at [784, 92] on button "Bookmark" at bounding box center [808, 91] width 74 height 27
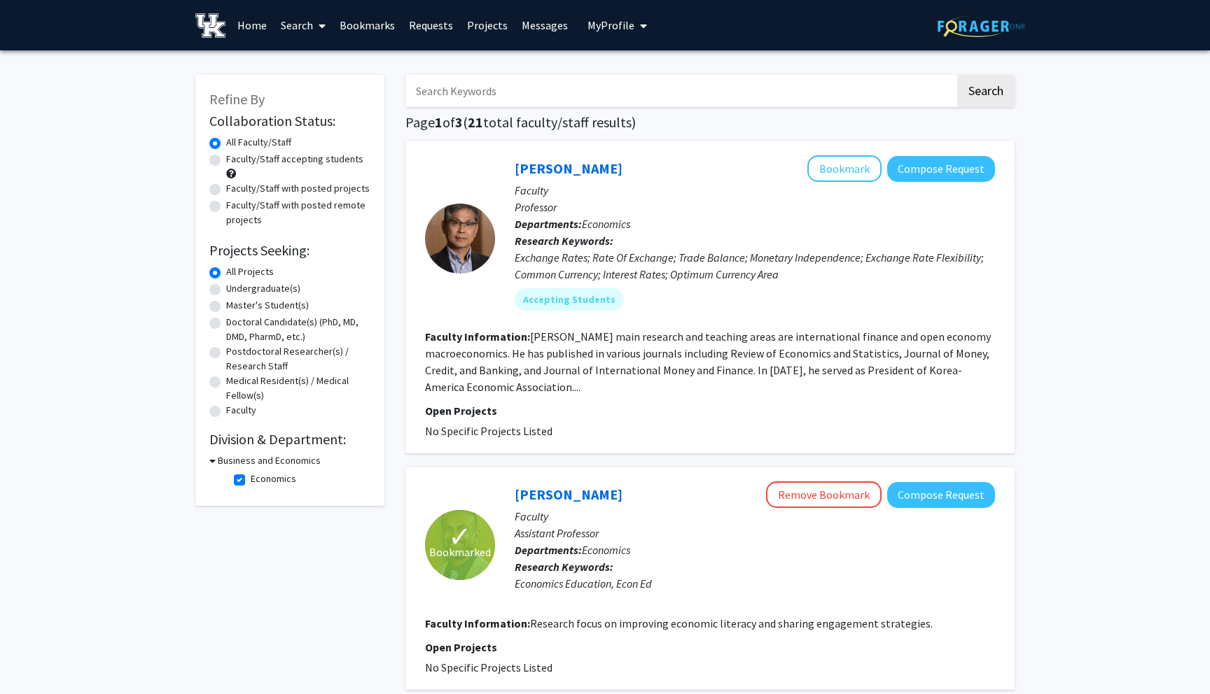
click at [251, 475] on label "Economics" at bounding box center [274, 479] width 46 height 15
click at [251, 475] on input "Economics" at bounding box center [255, 476] width 9 height 9
checkbox input "false"
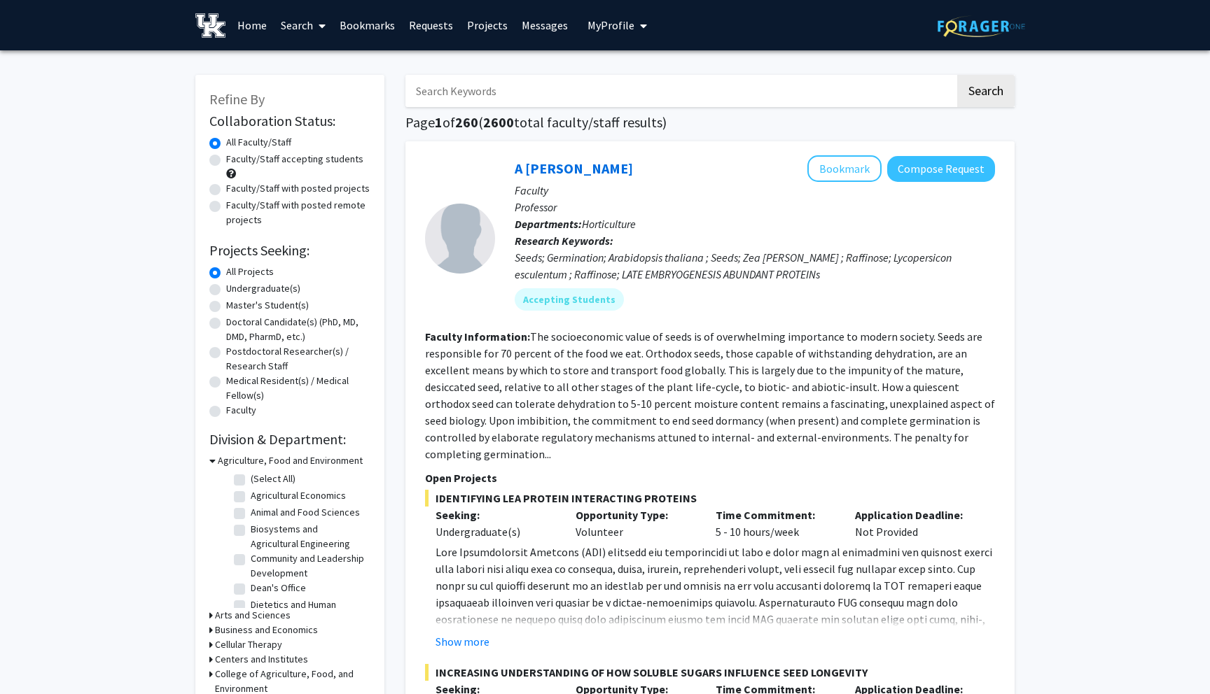
click at [506, 78] on input "Search Keywords" at bounding box center [680, 91] width 550 height 32
type input "[PERSON_NAME]"
click at [957, 75] on button "Search" at bounding box center [985, 91] width 57 height 32
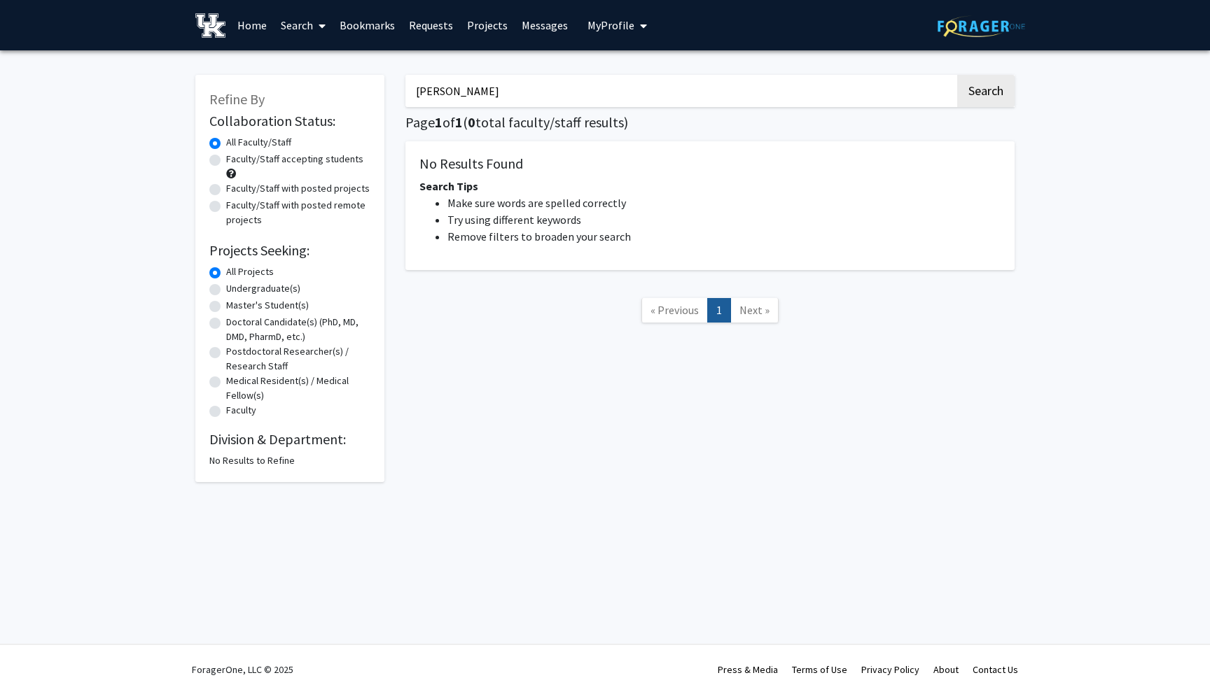
click at [640, 93] on input "[PERSON_NAME]" at bounding box center [680, 91] width 550 height 32
type input "[PERSON_NAME]"
click at [957, 75] on button "Search" at bounding box center [985, 91] width 57 height 32
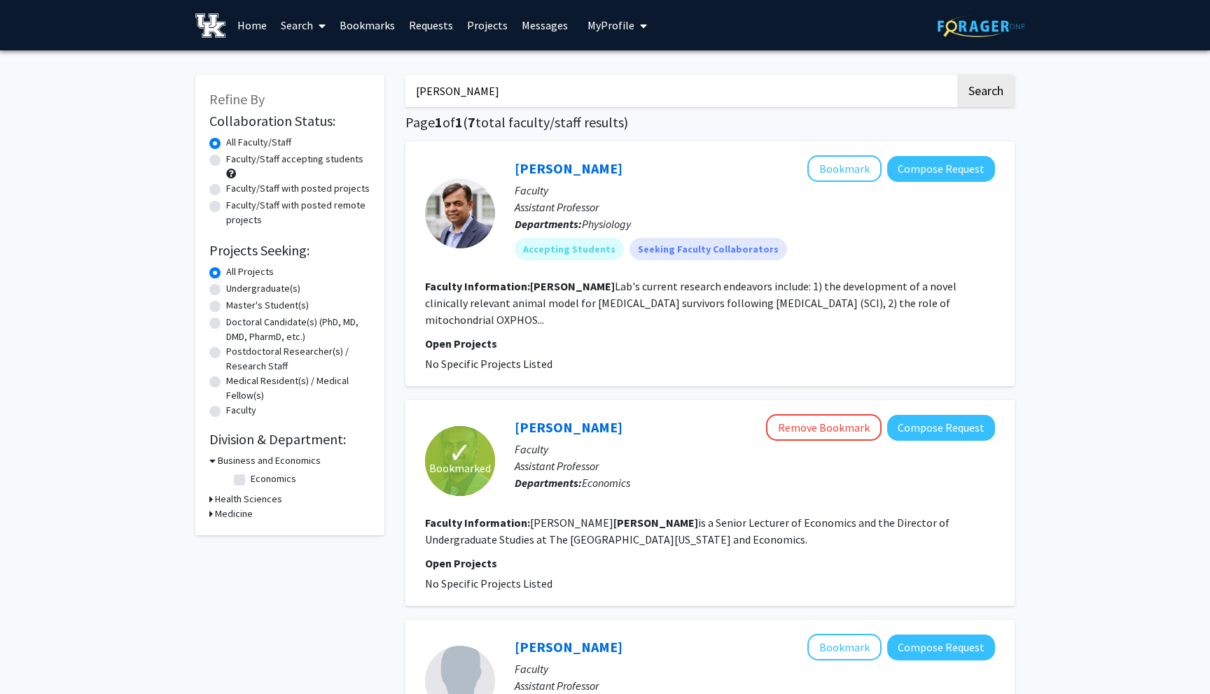
click at [751, 76] on input "[PERSON_NAME]" at bounding box center [680, 91] width 550 height 32
click at [238, 464] on h3 "Business and Economics" at bounding box center [269, 461] width 103 height 15
click at [238, 464] on h3 "Business and Economics" at bounding box center [266, 461] width 103 height 15
click at [238, 464] on h3 "Business and Economics" at bounding box center [269, 461] width 103 height 15
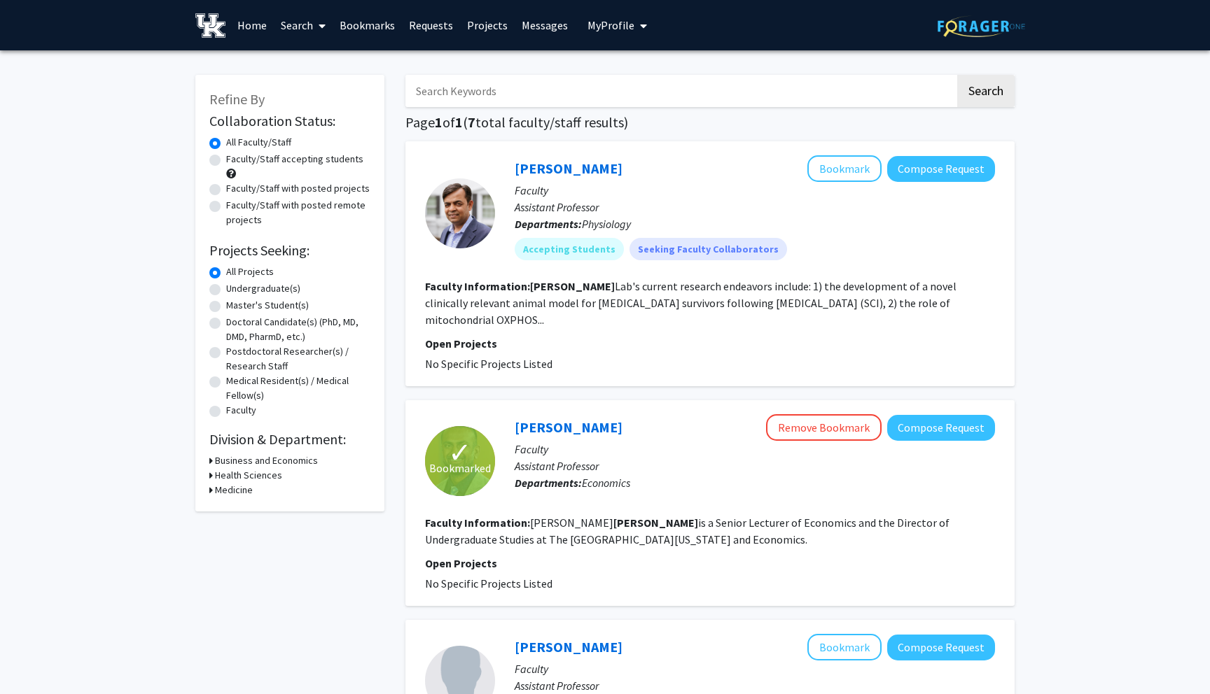
click at [450, 94] on input "Search Keywords" at bounding box center [680, 91] width 550 height 32
click at [957, 75] on button "Search" at bounding box center [985, 91] width 57 height 32
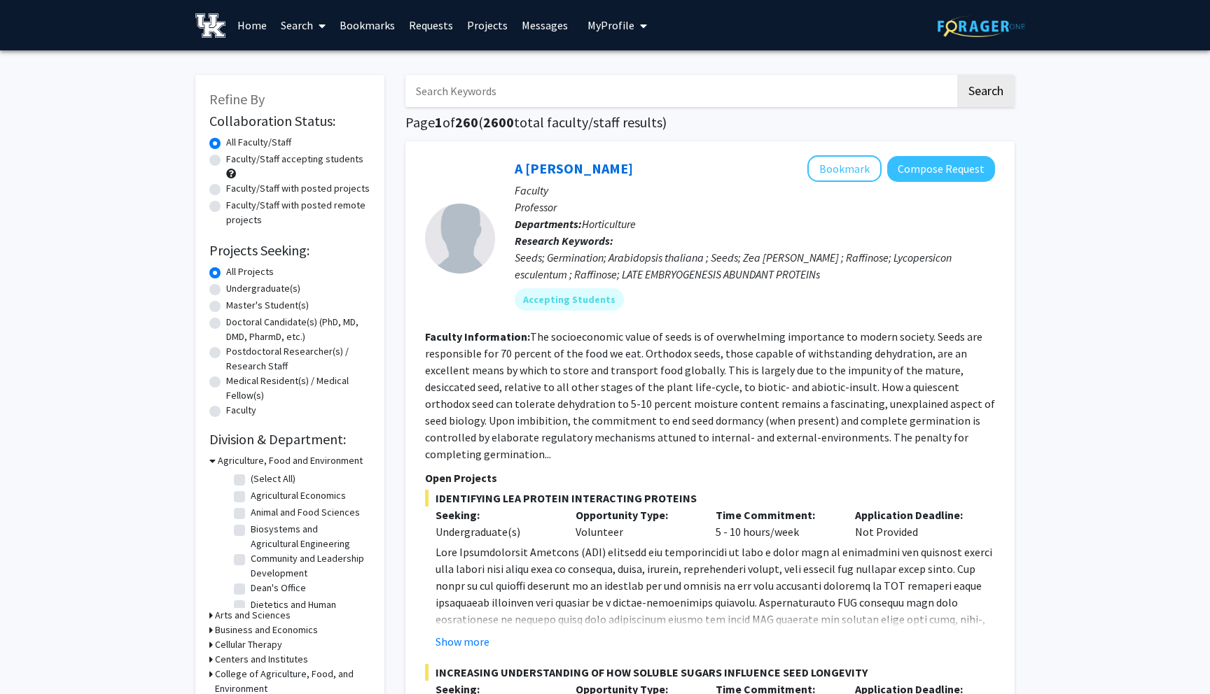
click at [435, 88] on input "Search Keywords" at bounding box center [680, 91] width 550 height 32
type input "april"
click at [998, 85] on button "Search" at bounding box center [985, 91] width 57 height 32
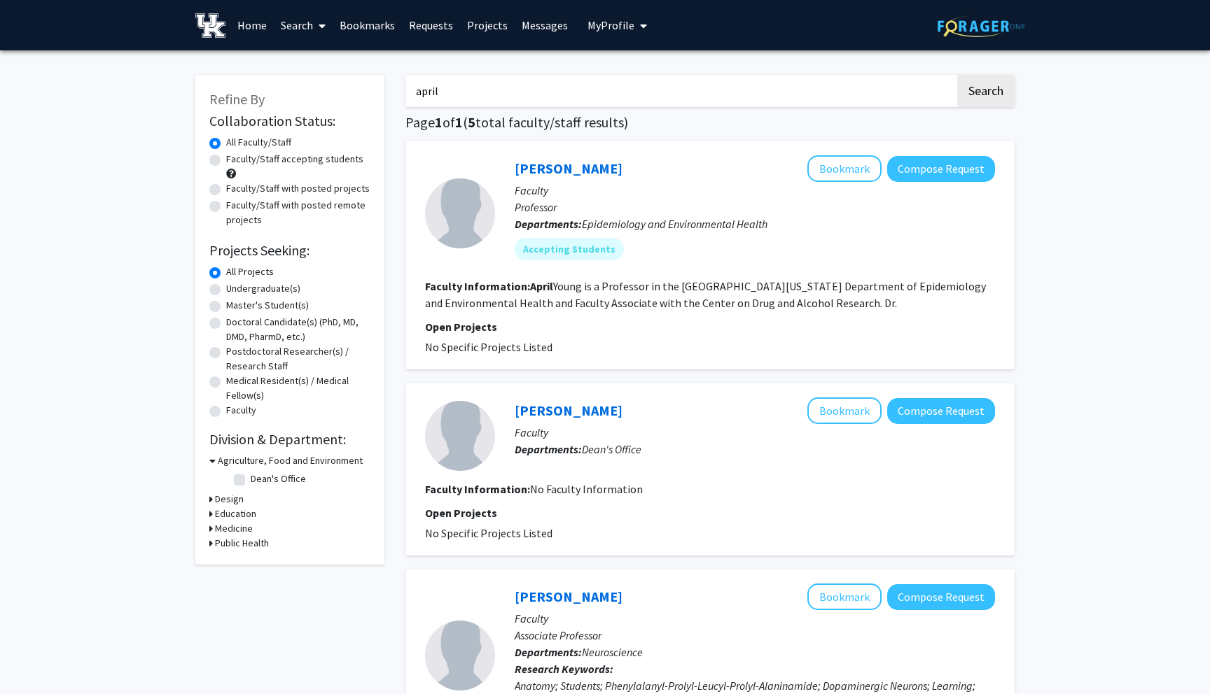
click at [816, 87] on input "april" at bounding box center [680, 91] width 550 height 32
click at [741, 86] on input "april" at bounding box center [680, 91] width 550 height 32
click at [957, 75] on button "Search" at bounding box center [985, 91] width 57 height 32
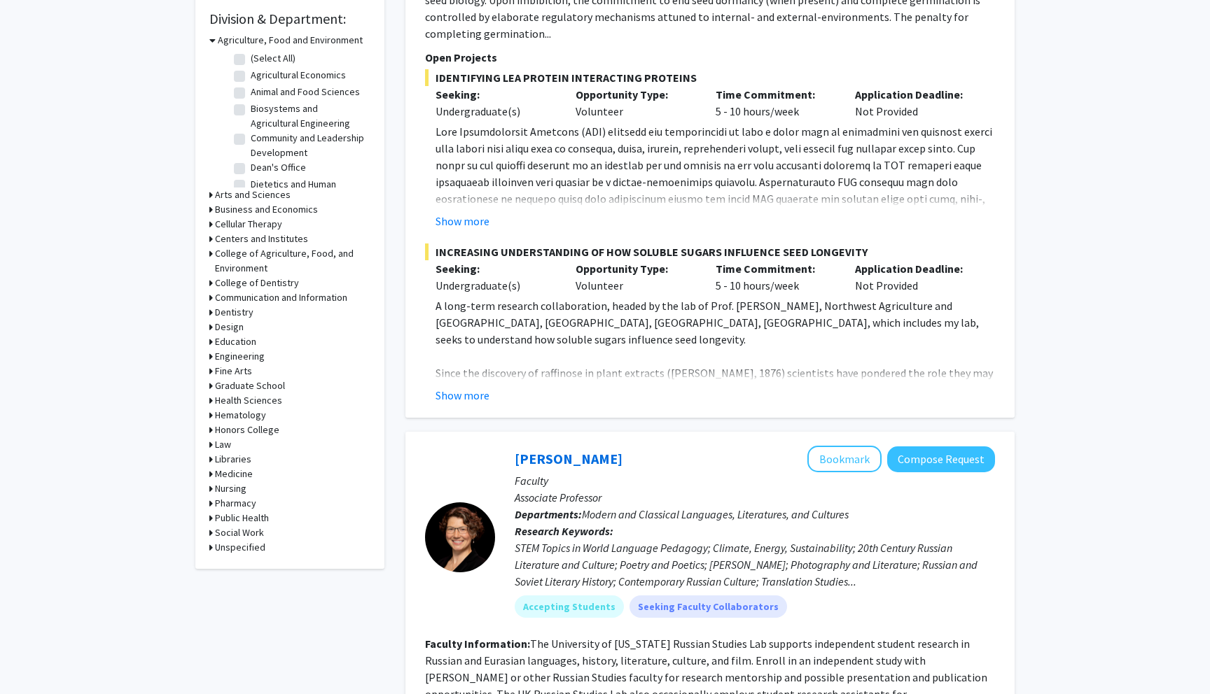
scroll to position [423, 0]
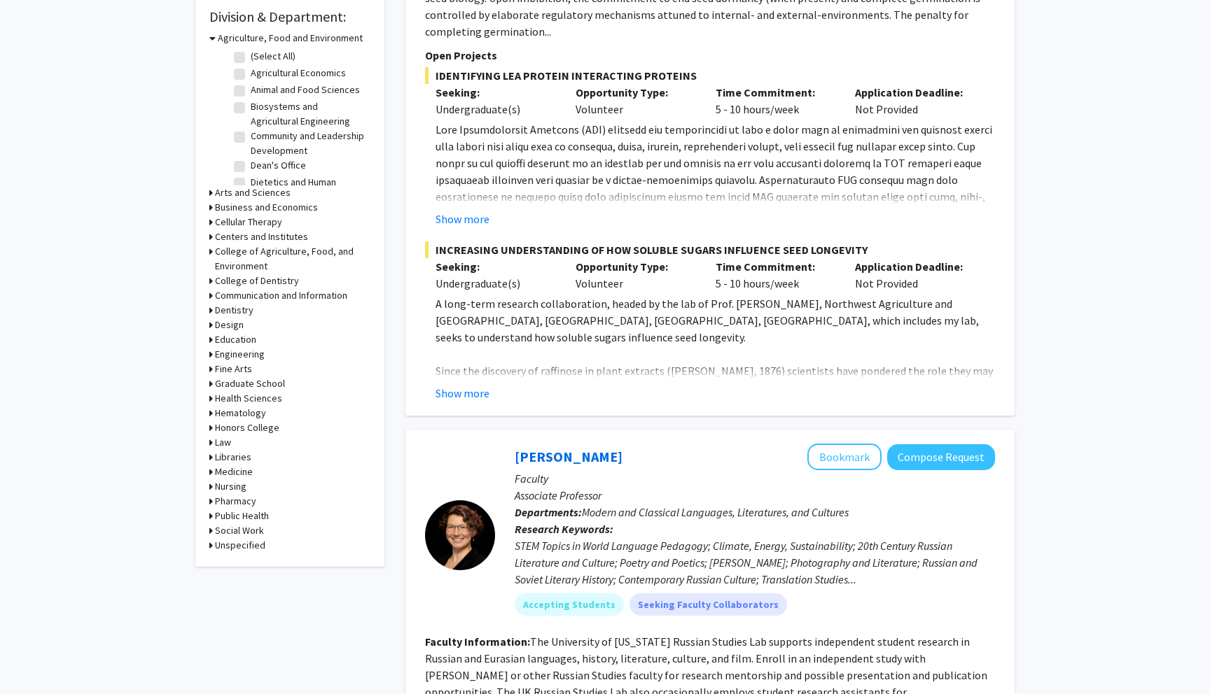
click at [233, 445] on div "Law" at bounding box center [289, 442] width 161 height 15
click at [227, 444] on h3 "Law" at bounding box center [223, 442] width 16 height 15
click at [254, 485] on fg-checkbox "Law Law" at bounding box center [300, 478] width 133 height 17
click at [255, 482] on label "Law" at bounding box center [259, 477] width 16 height 15
click at [255, 480] on input "Law" at bounding box center [255, 474] width 9 height 9
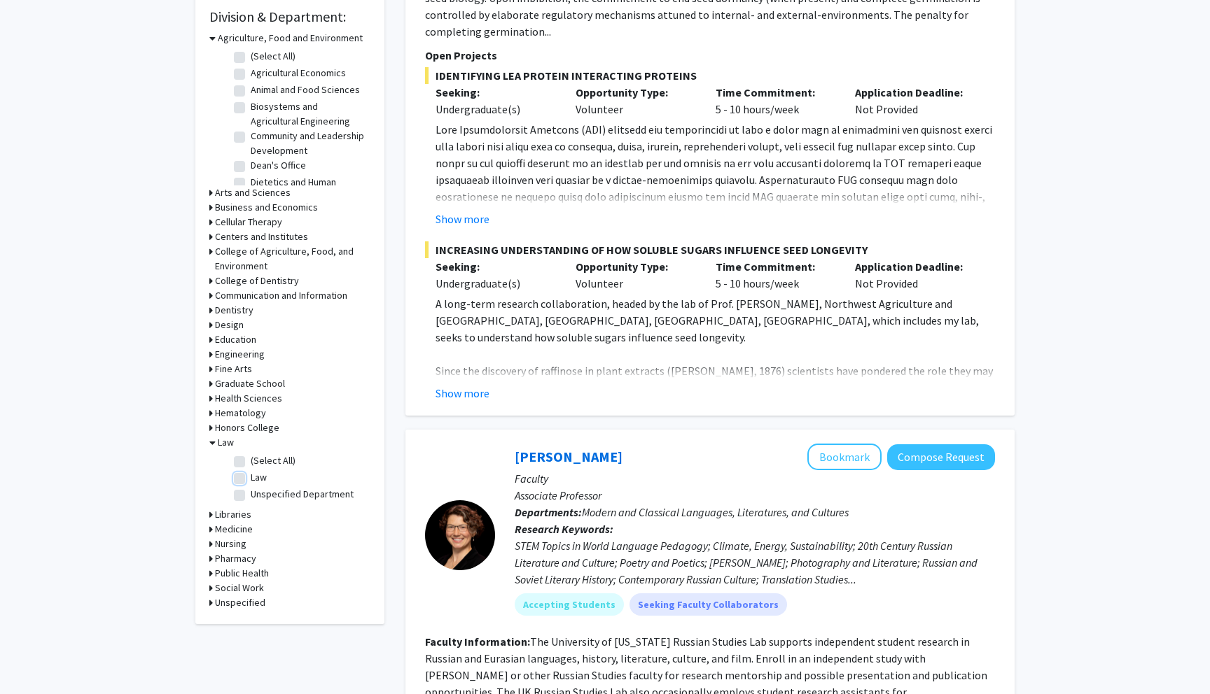
checkbox input "true"
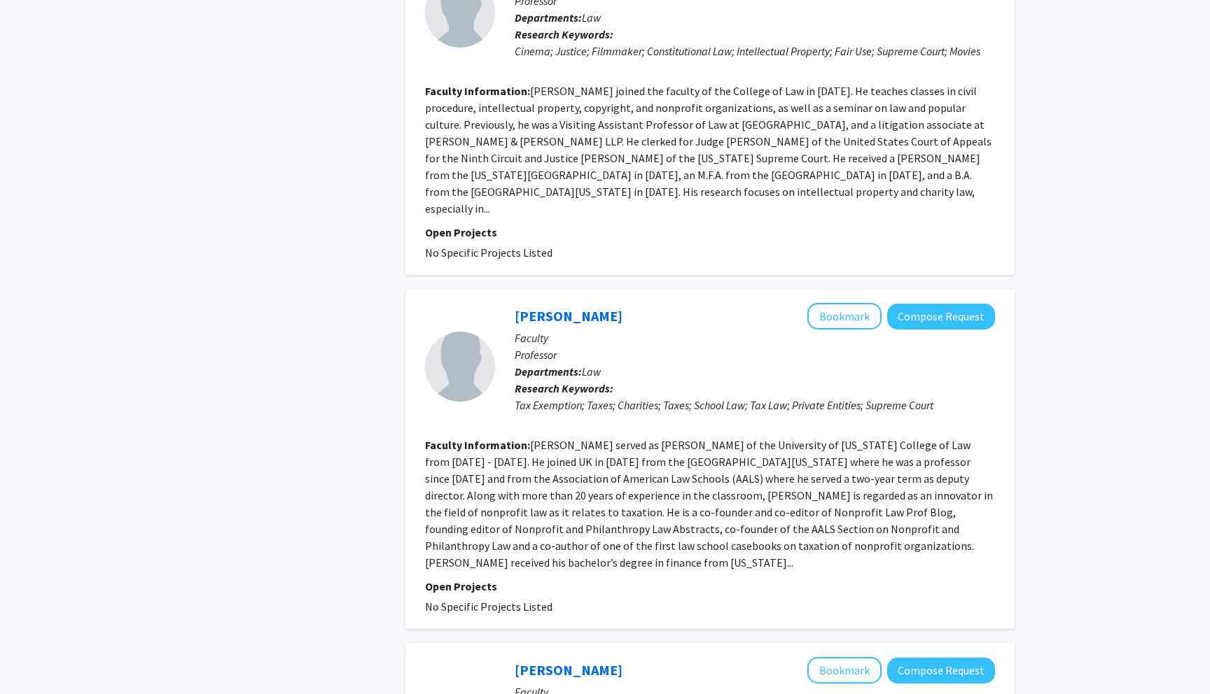
scroll to position [595, 0]
click at [701, 346] on p "Professor" at bounding box center [755, 354] width 480 height 17
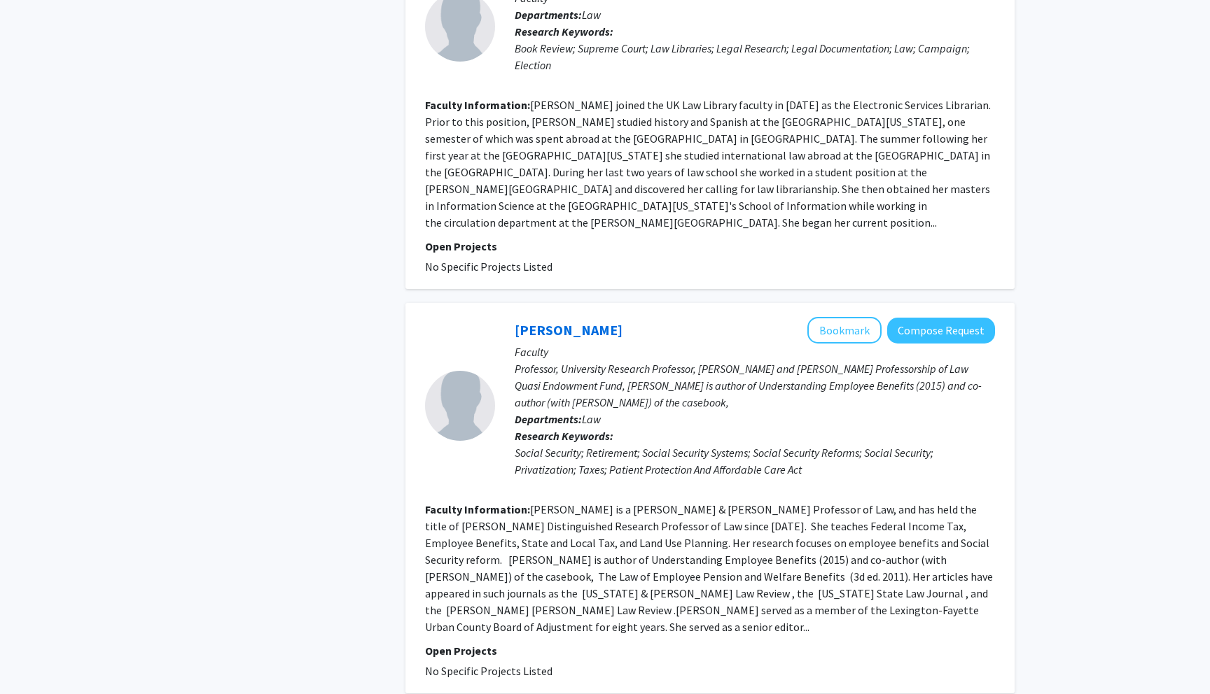
scroll to position [3113, 0]
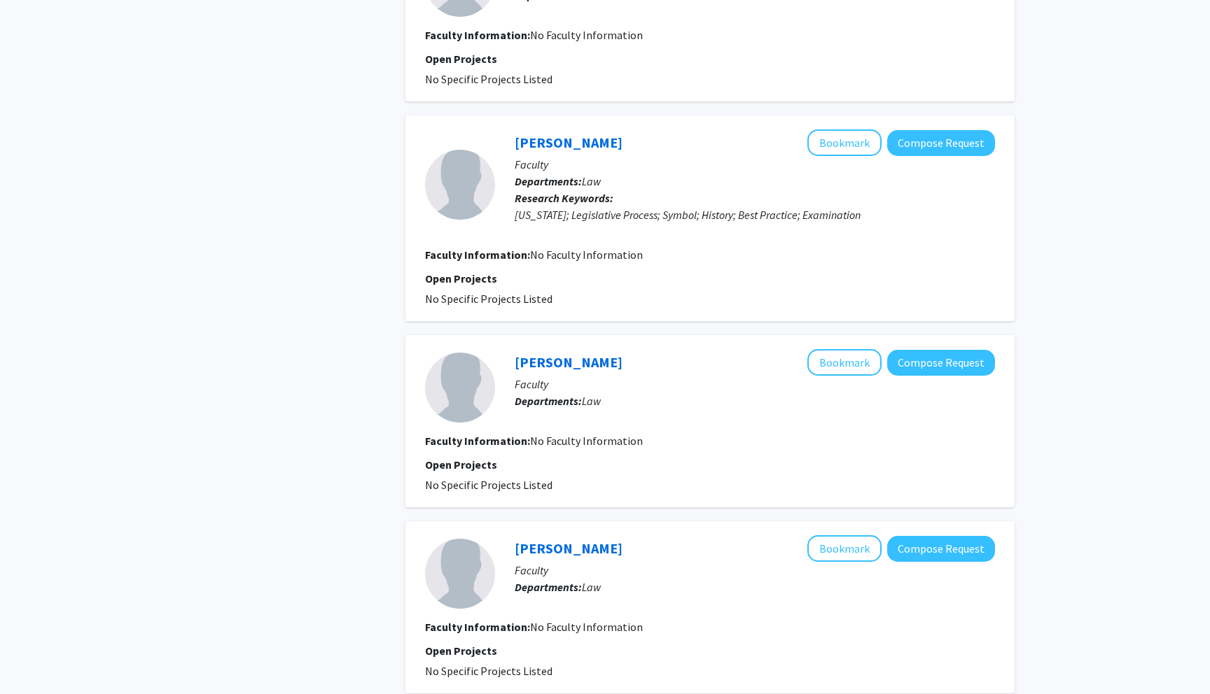
scroll to position [1853, 0]
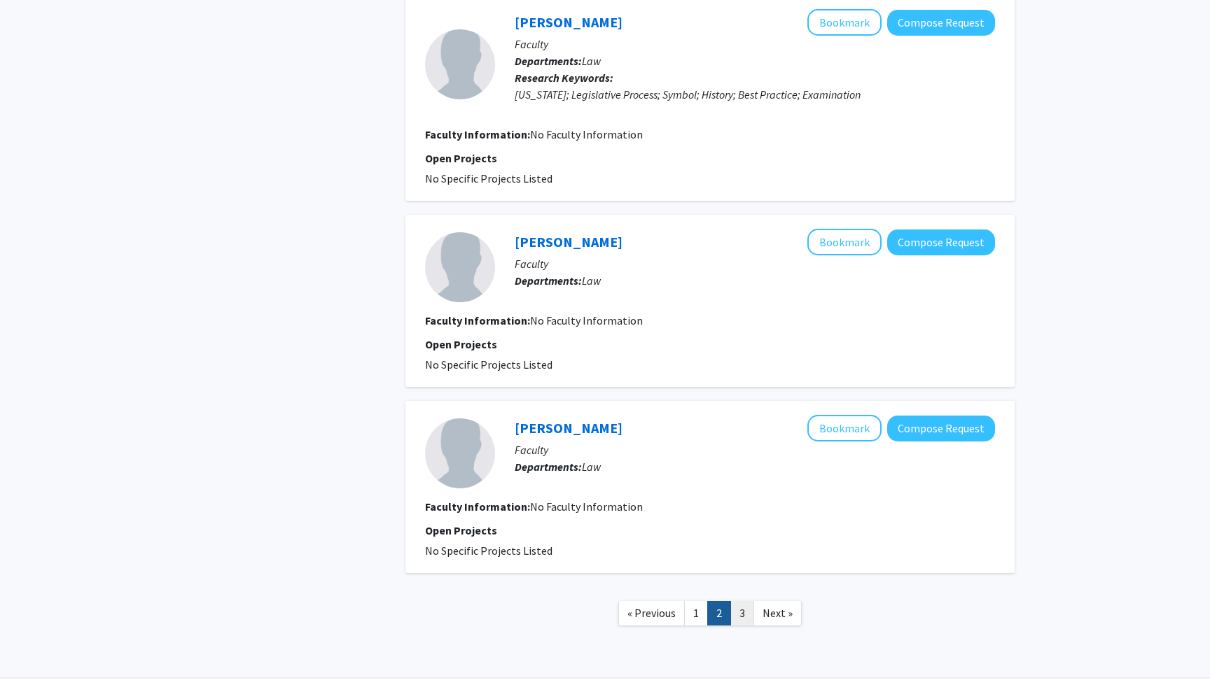
click at [736, 601] on link "3" at bounding box center [742, 613] width 24 height 25
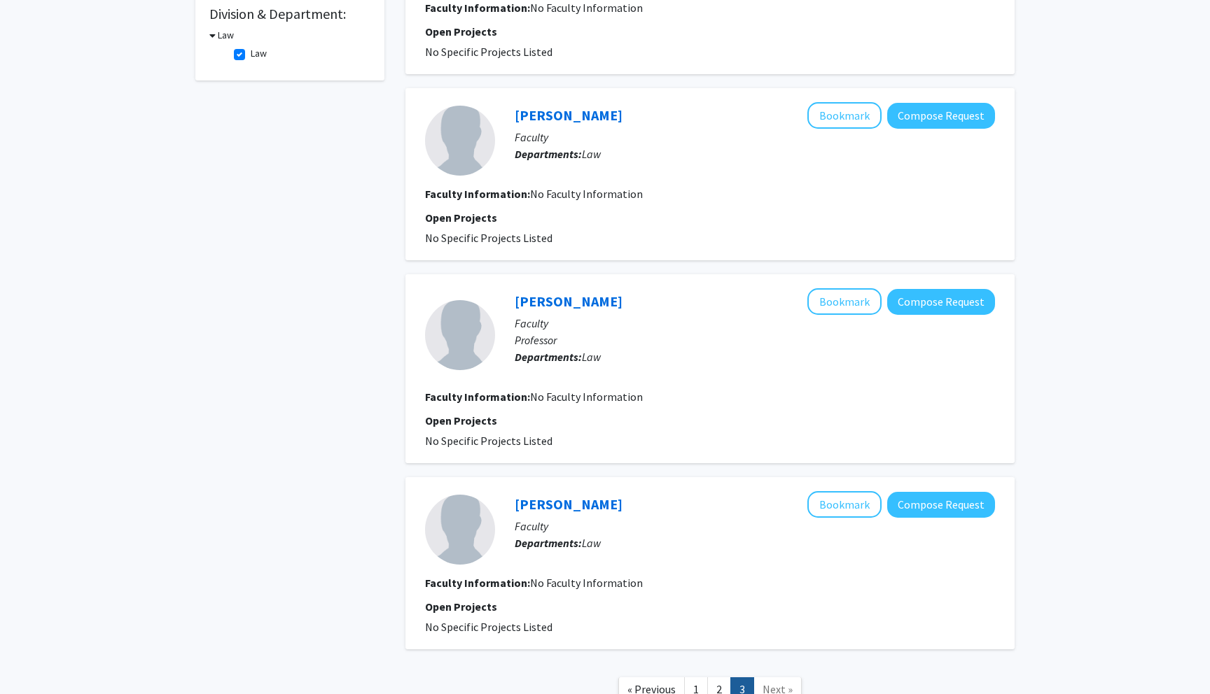
scroll to position [536, 0]
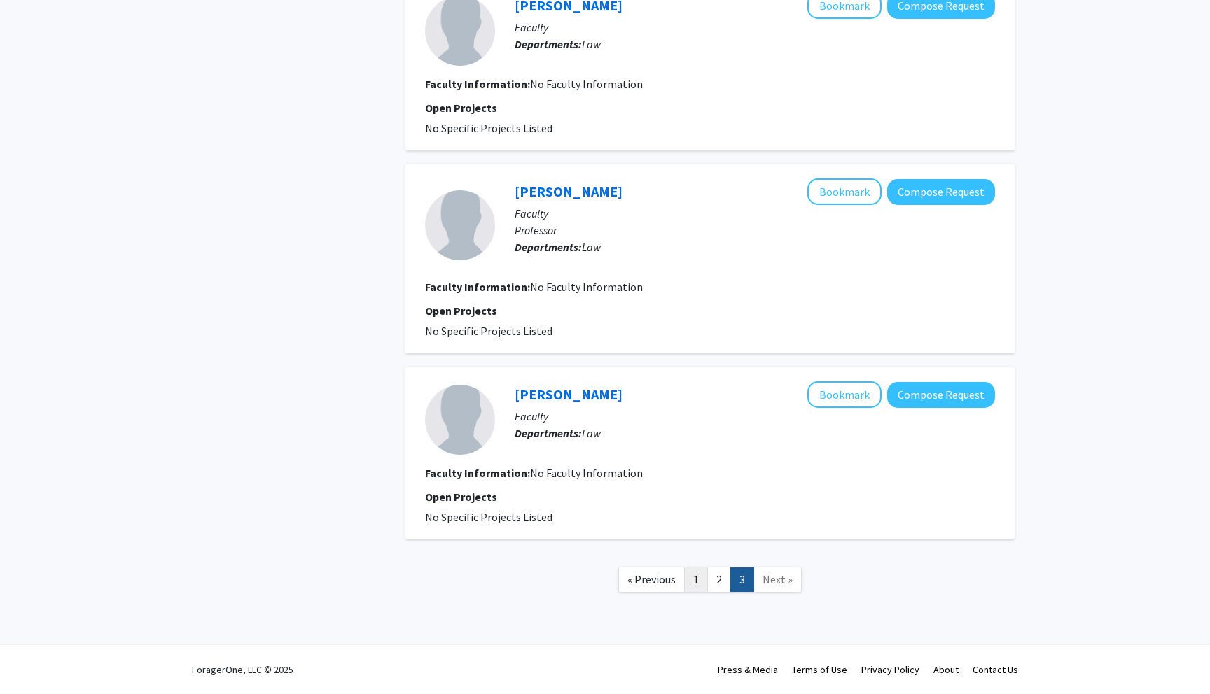
click at [695, 582] on link "1" at bounding box center [696, 580] width 24 height 25
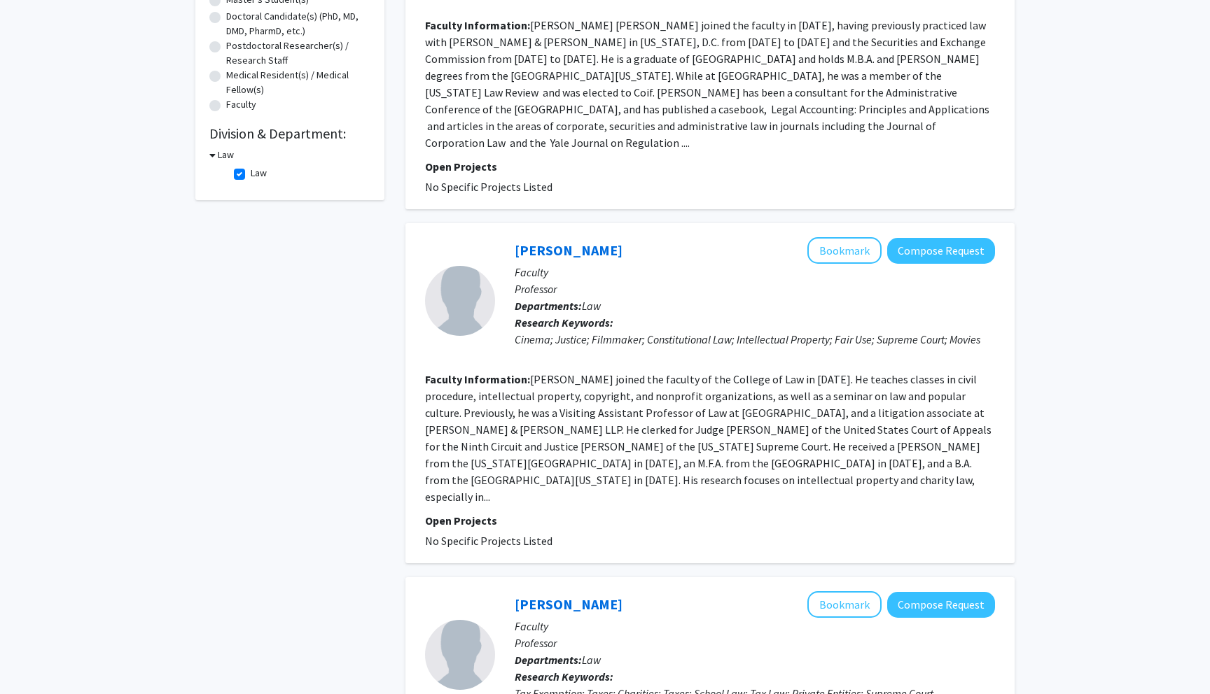
scroll to position [305, 0]
click at [246, 179] on fg-checkbox "Law Law" at bounding box center [300, 175] width 133 height 17
click at [251, 171] on label "Law" at bounding box center [259, 174] width 16 height 15
click at [251, 171] on input "Law" at bounding box center [255, 171] width 9 height 9
checkbox input "false"
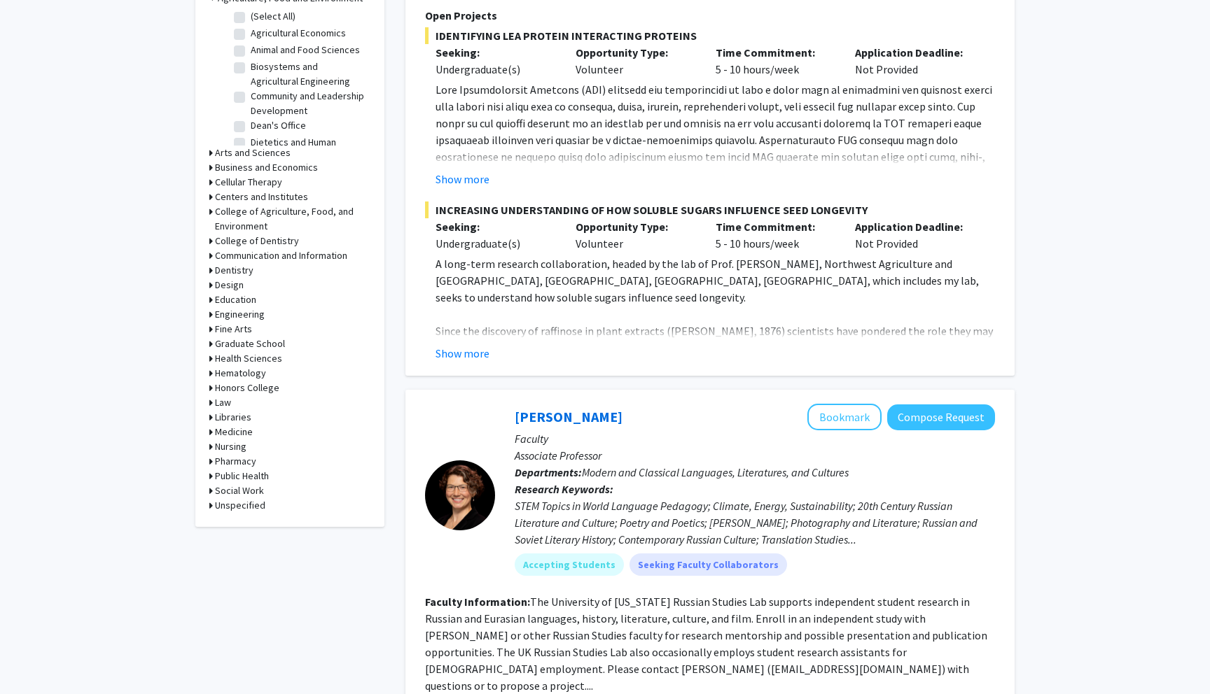
scroll to position [454, 0]
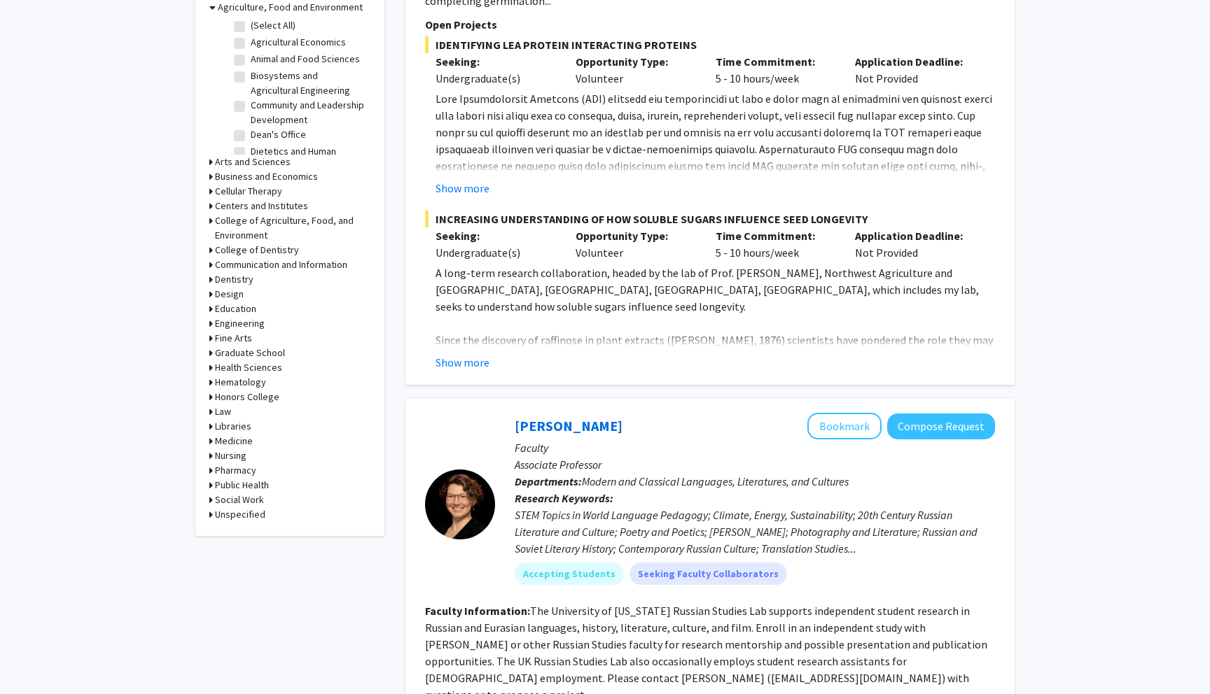
click at [270, 174] on h3 "Business and Economics" at bounding box center [266, 176] width 103 height 15
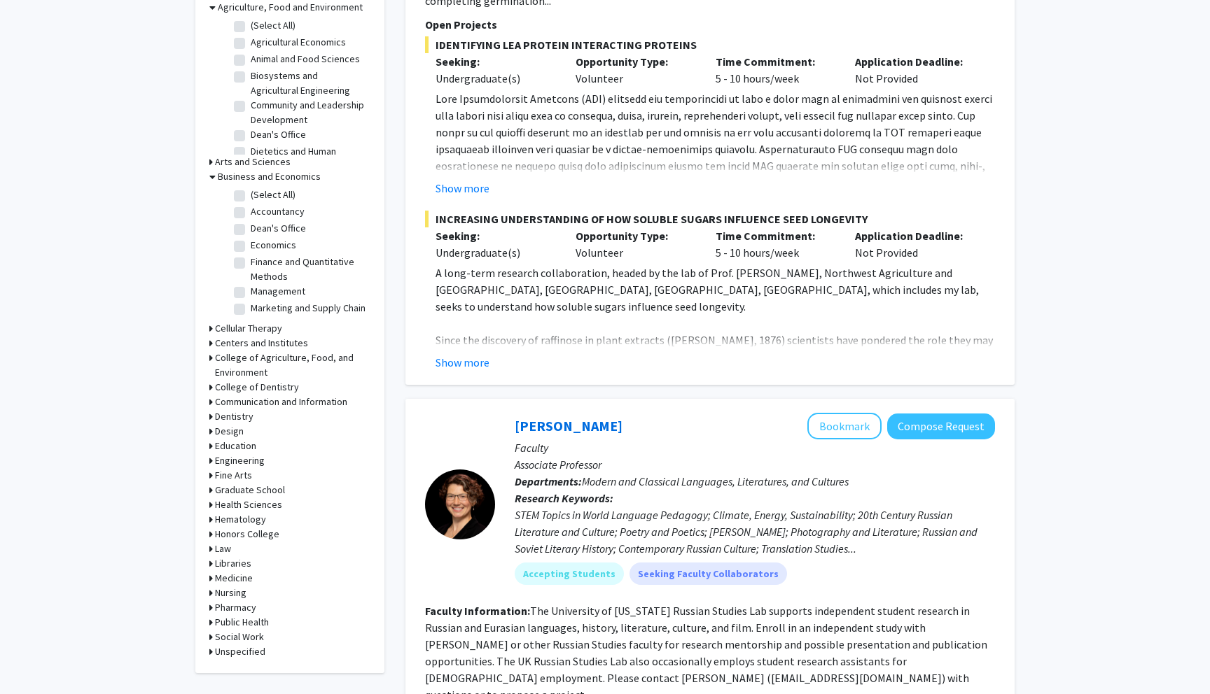
click at [274, 195] on label "(Select All)" at bounding box center [273, 195] width 45 height 15
click at [260, 195] on input "(Select All)" at bounding box center [255, 192] width 9 height 9
checkbox input "true"
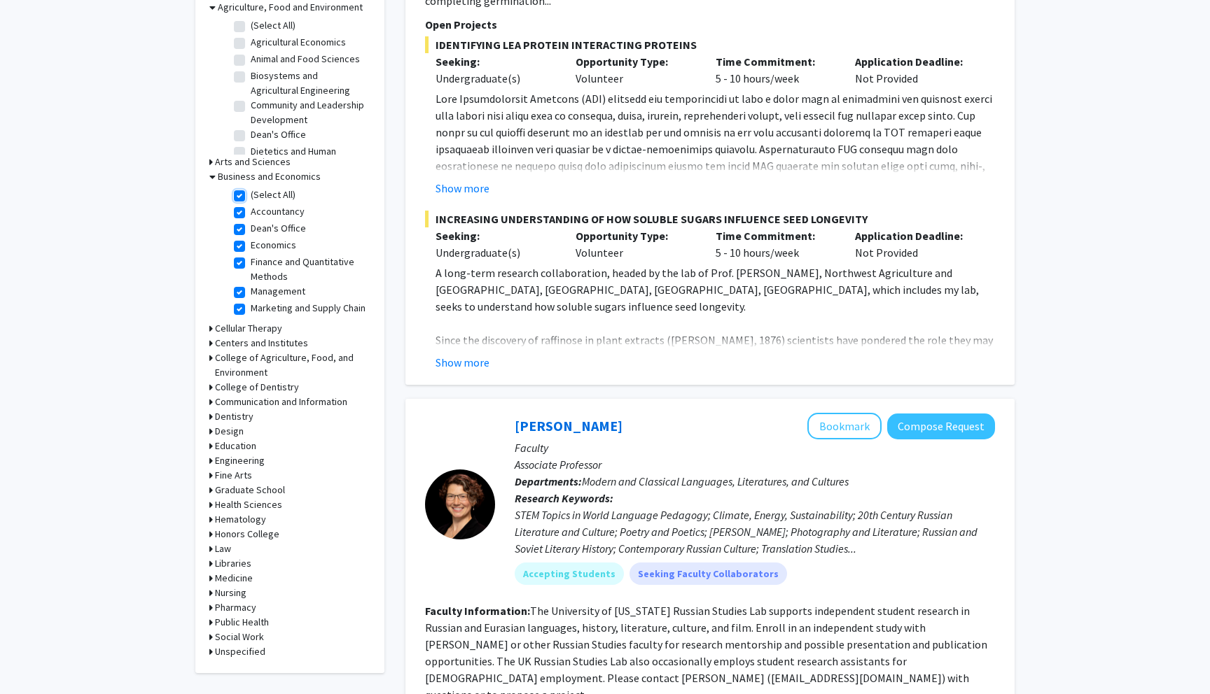
checkbox input "true"
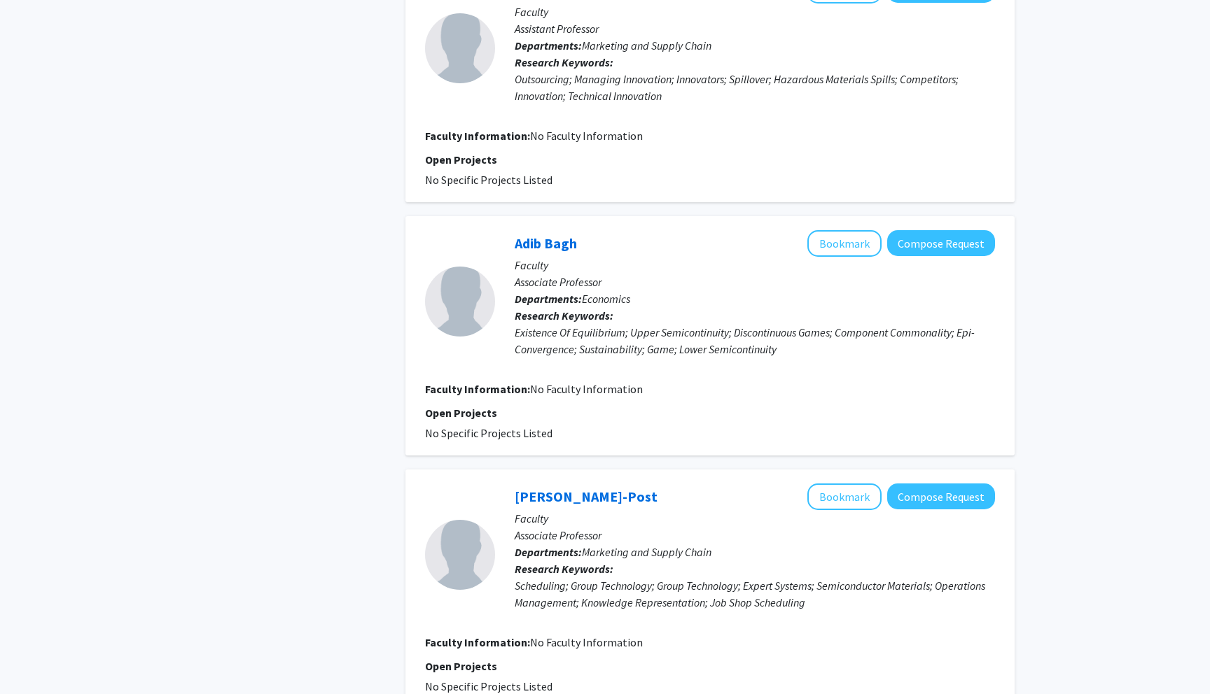
scroll to position [2393, 0]
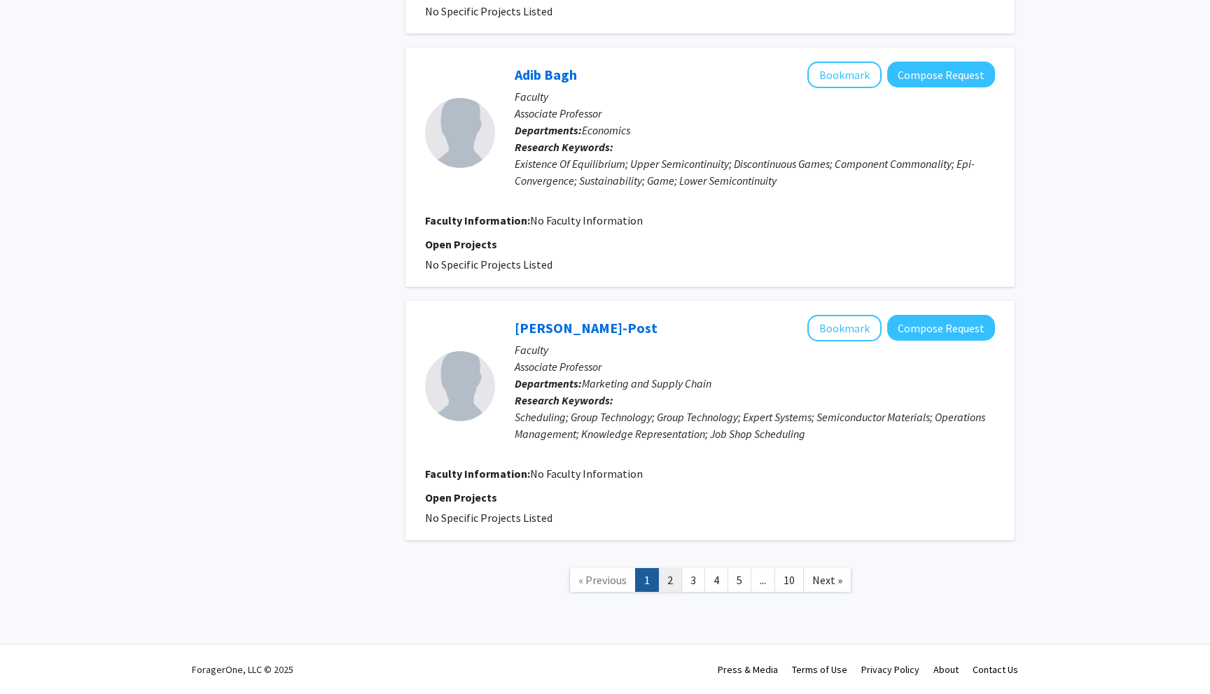
click at [672, 570] on link "2" at bounding box center [670, 580] width 24 height 25
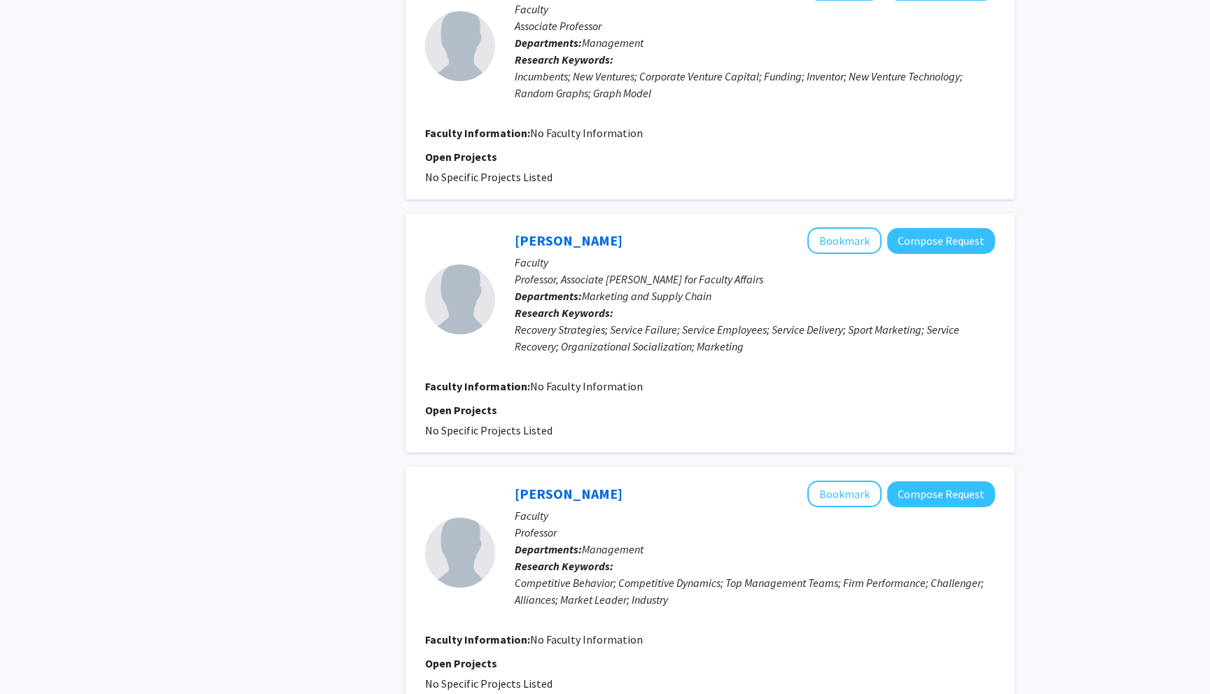
scroll to position [2206, 0]
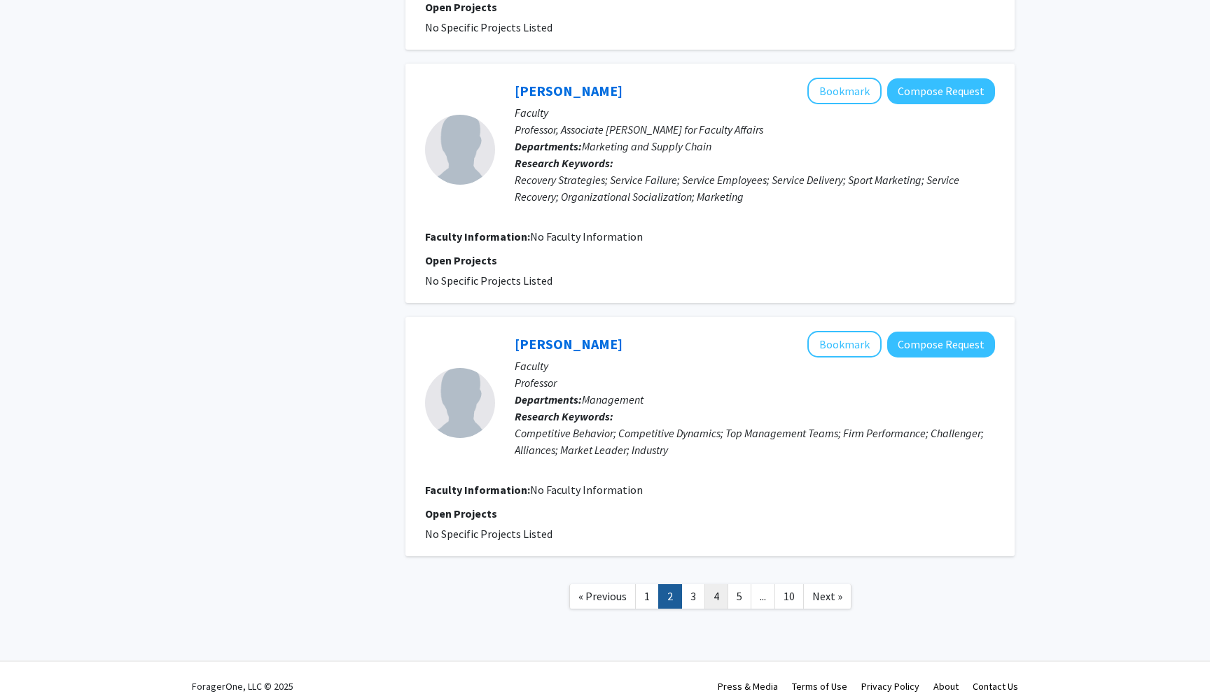
click at [706, 585] on link "4" at bounding box center [716, 597] width 24 height 25
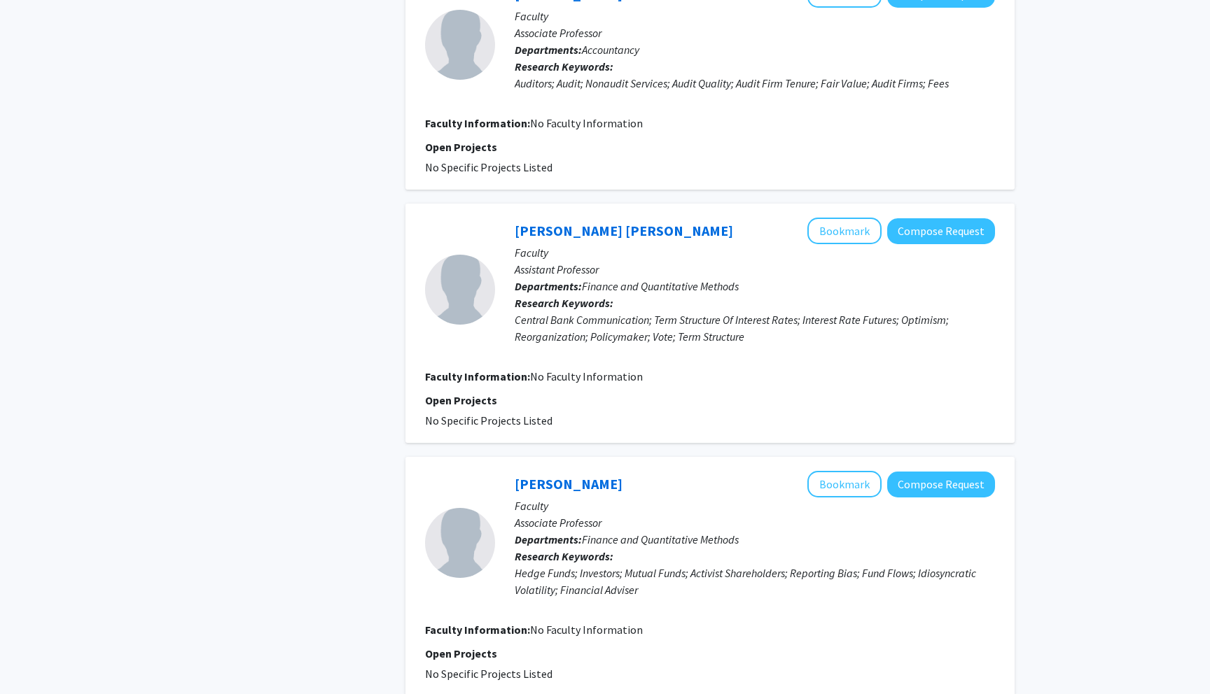
scroll to position [2071, 0]
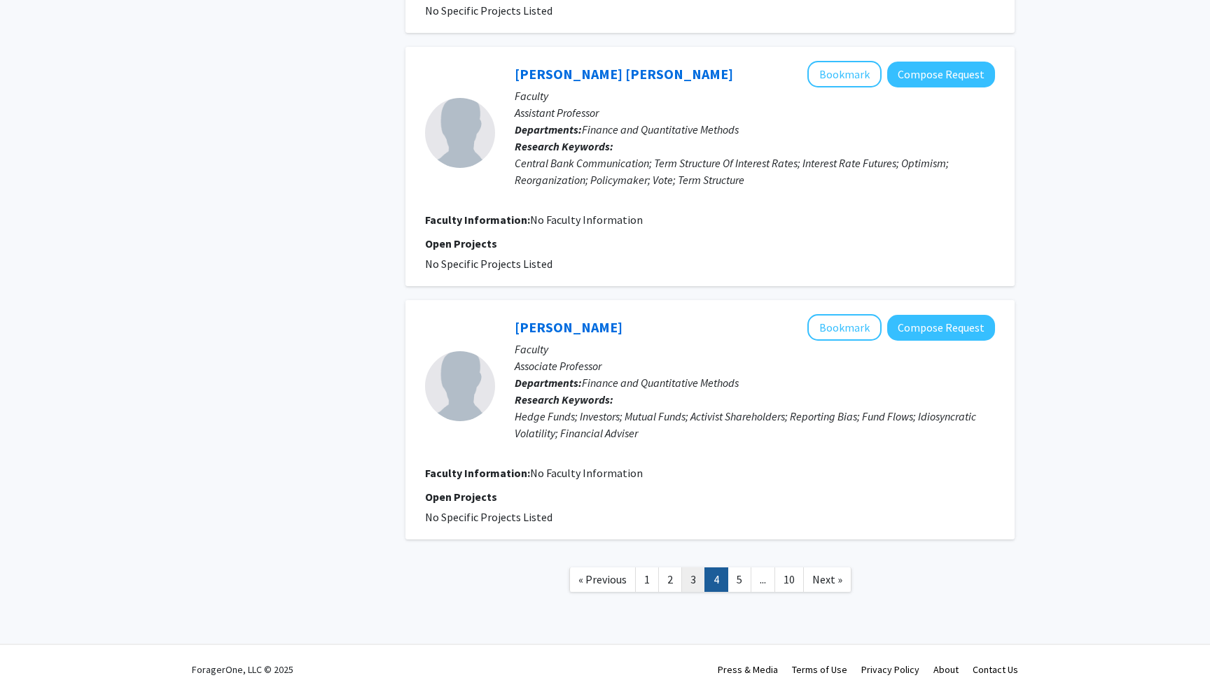
click at [693, 575] on link "3" at bounding box center [693, 580] width 24 height 25
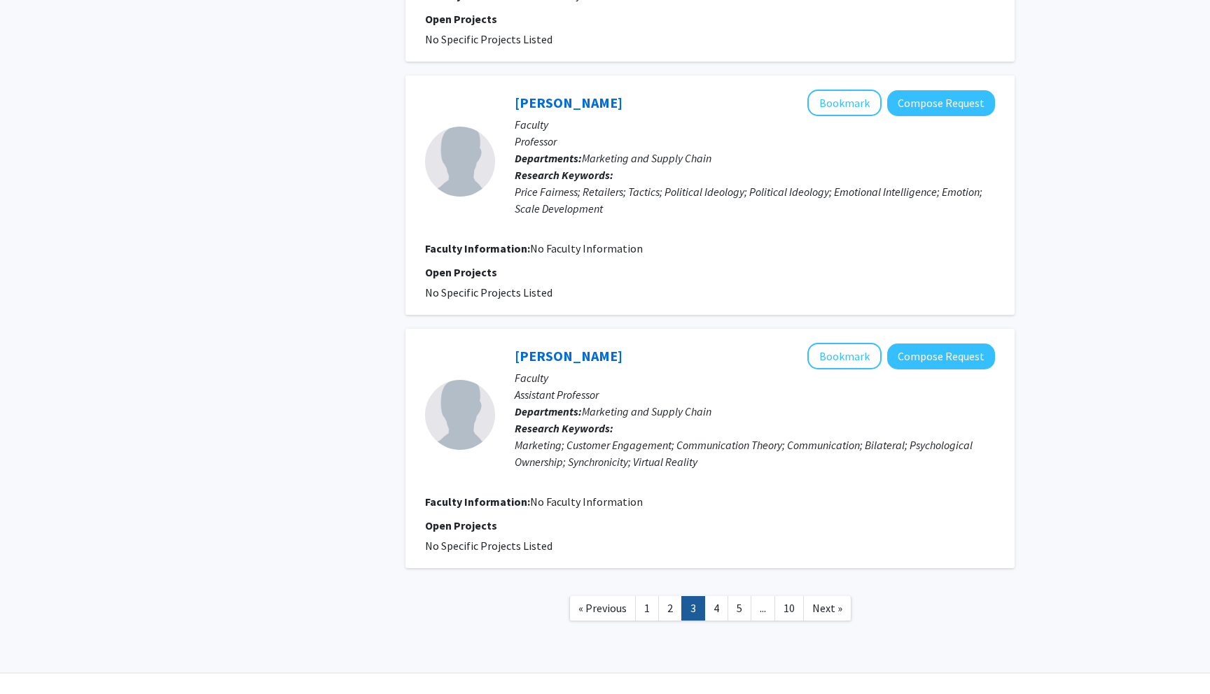
scroll to position [2071, 0]
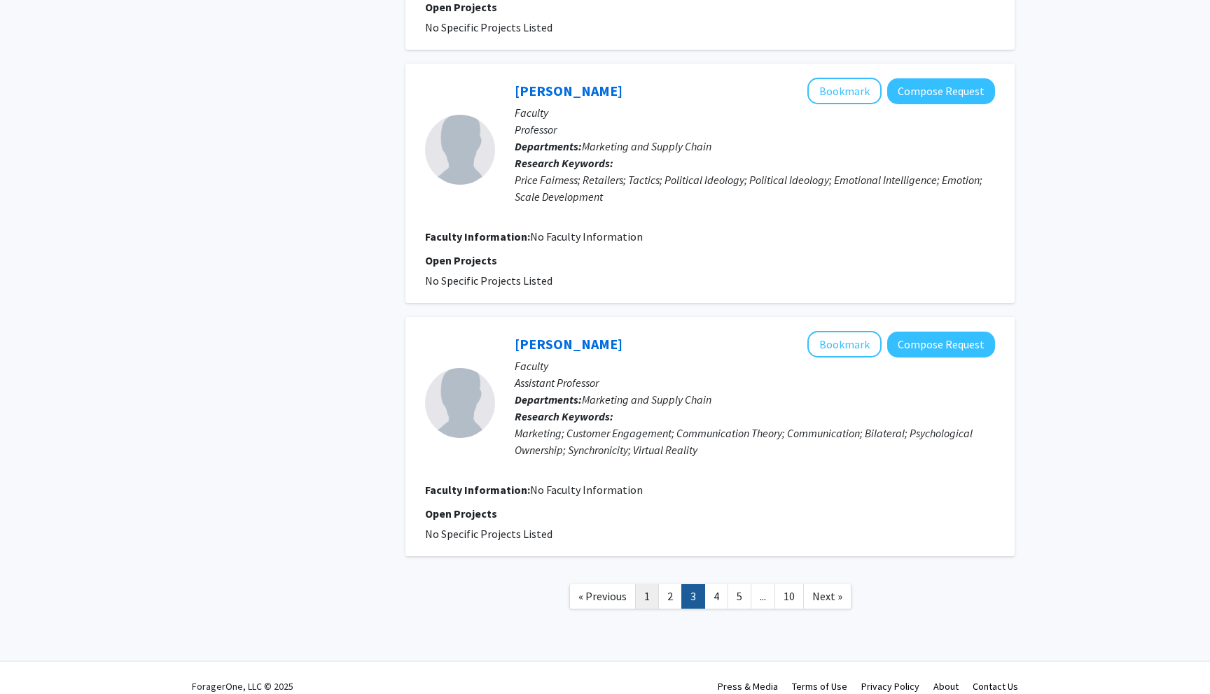
click at [644, 585] on link "1" at bounding box center [647, 597] width 24 height 25
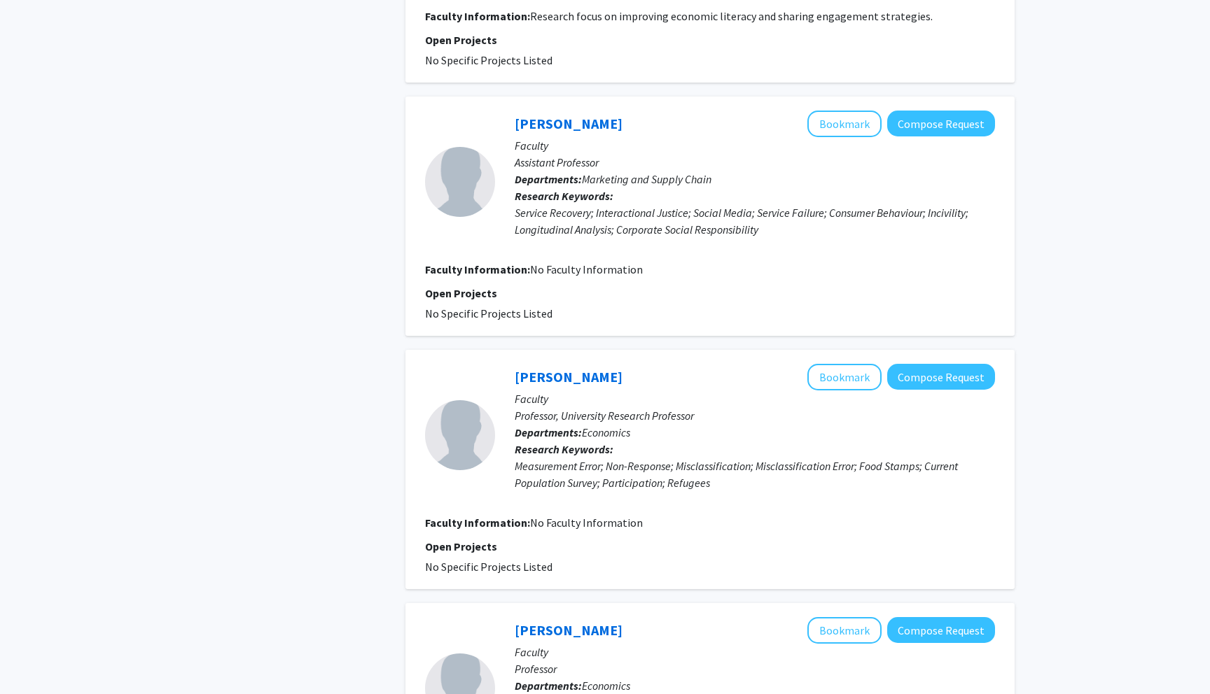
scroll to position [1079, 0]
